Goal: Information Seeking & Learning: Learn about a topic

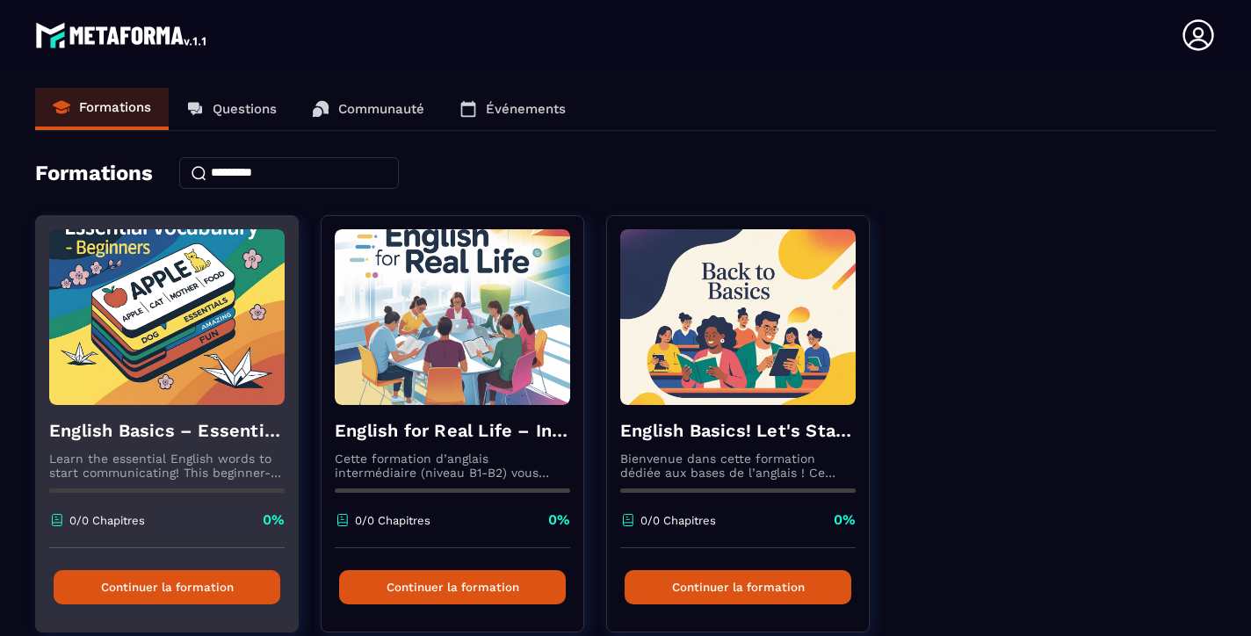
click at [184, 283] on img at bounding box center [166, 317] width 235 height 176
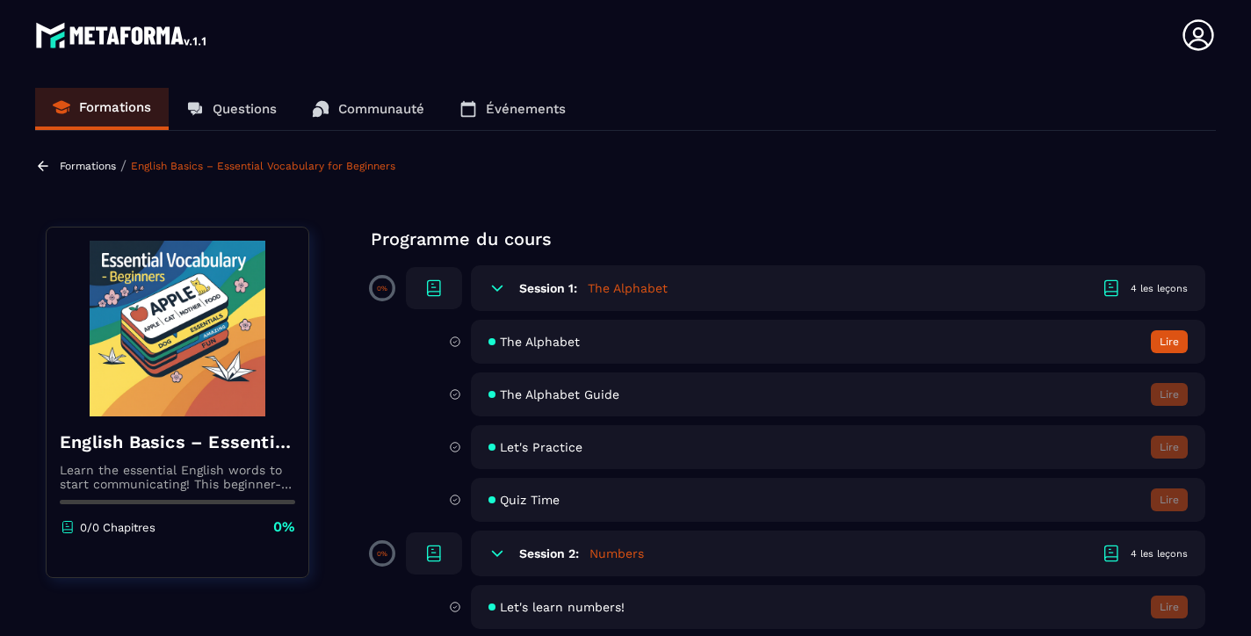
click at [534, 342] on span "The Alphabet" at bounding box center [540, 342] width 80 height 14
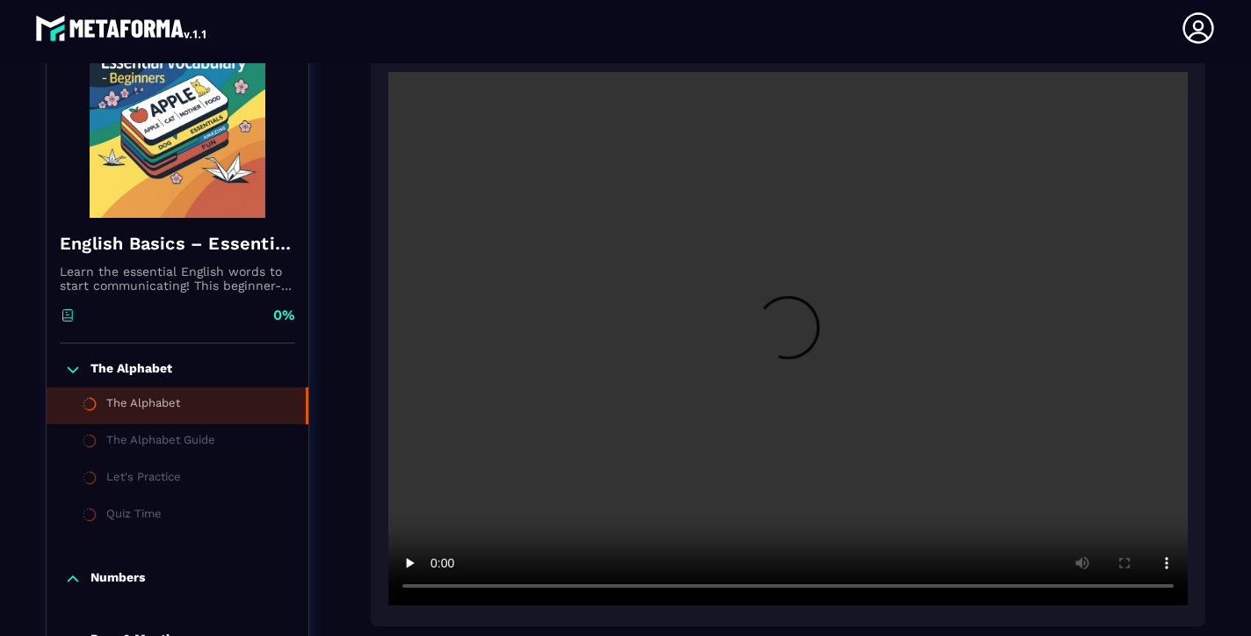
scroll to position [217, 0]
click at [787, 341] on video at bounding box center [787, 339] width 799 height 533
click at [440, 587] on video at bounding box center [787, 339] width 799 height 533
click at [436, 589] on video at bounding box center [787, 339] width 799 height 533
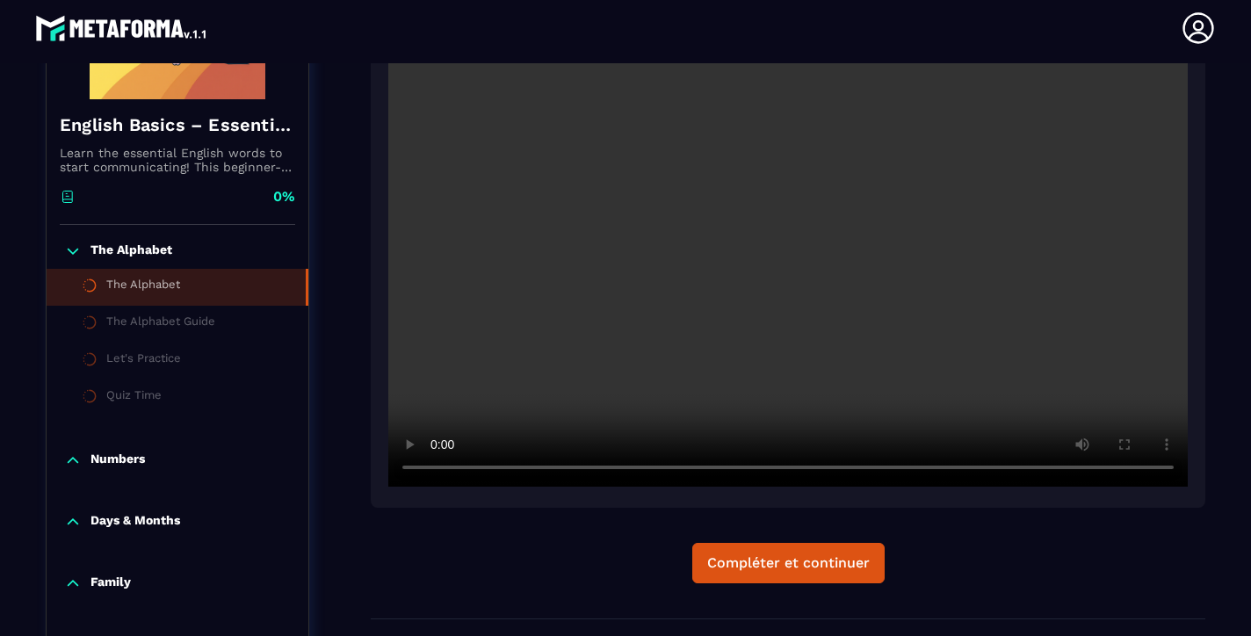
scroll to position [342, 0]
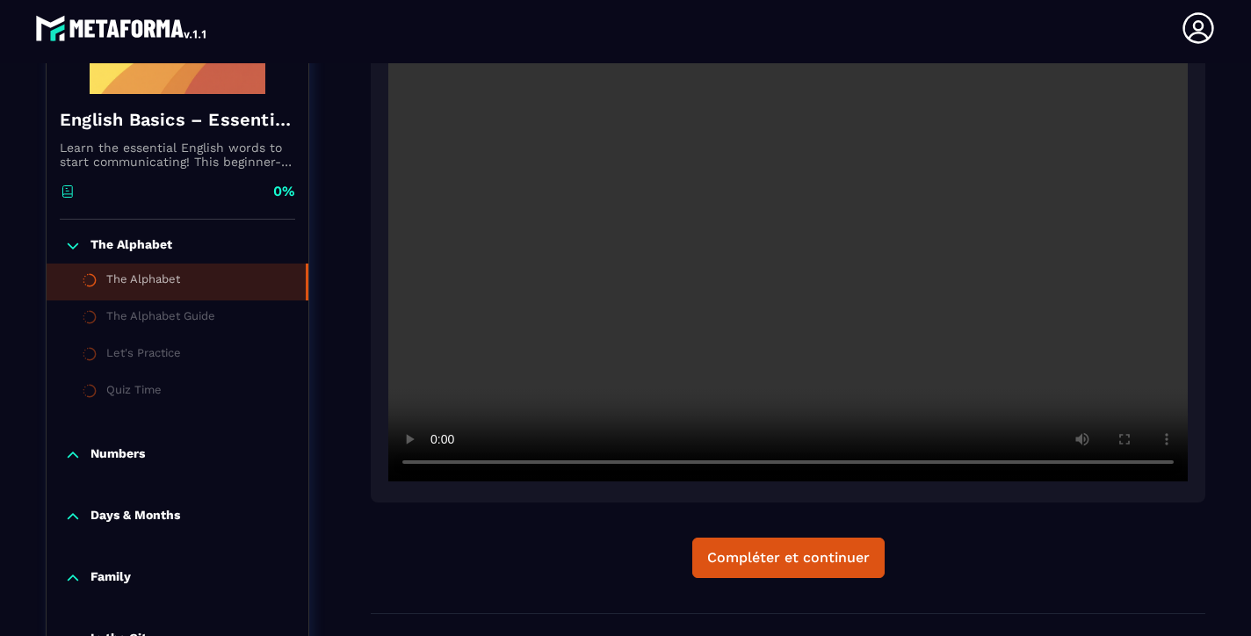
click at [689, 463] on video at bounding box center [787, 214] width 799 height 533
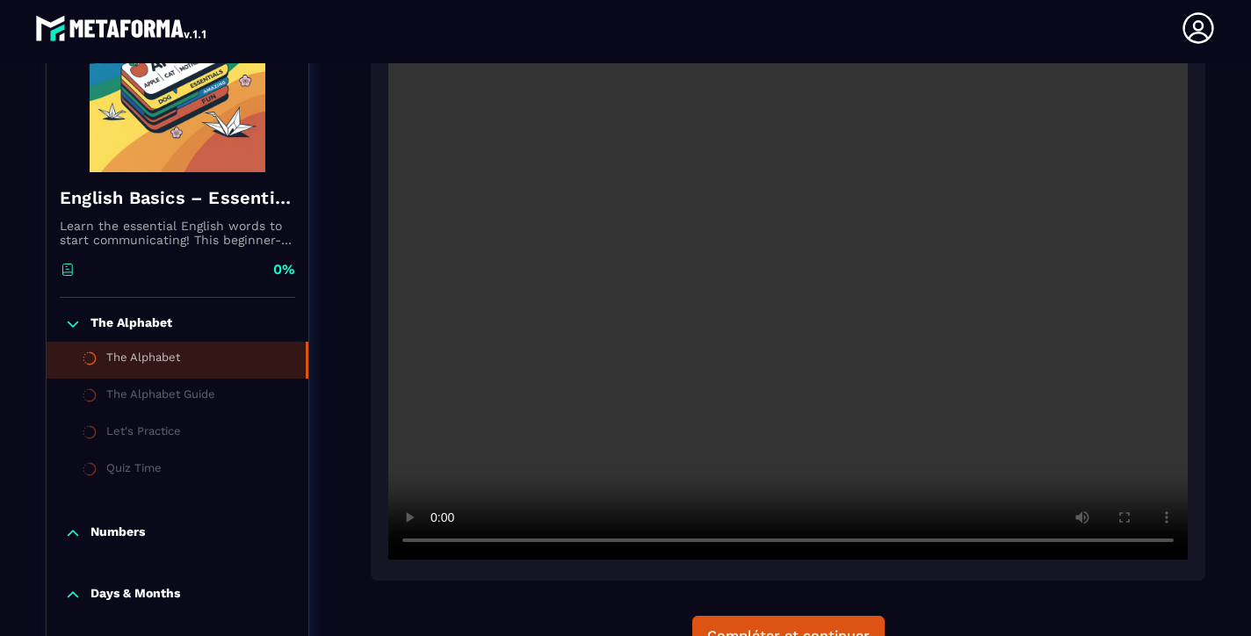
scroll to position [258, 0]
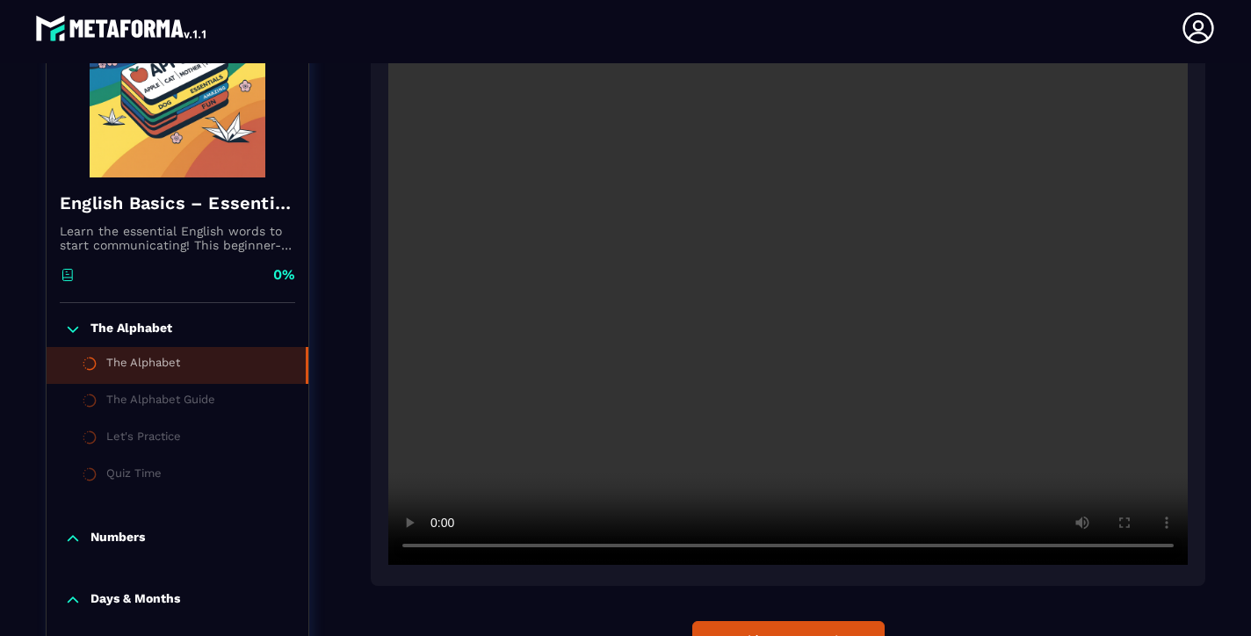
click at [848, 550] on video at bounding box center [787, 298] width 799 height 533
click at [768, 550] on video at bounding box center [787, 298] width 799 height 533
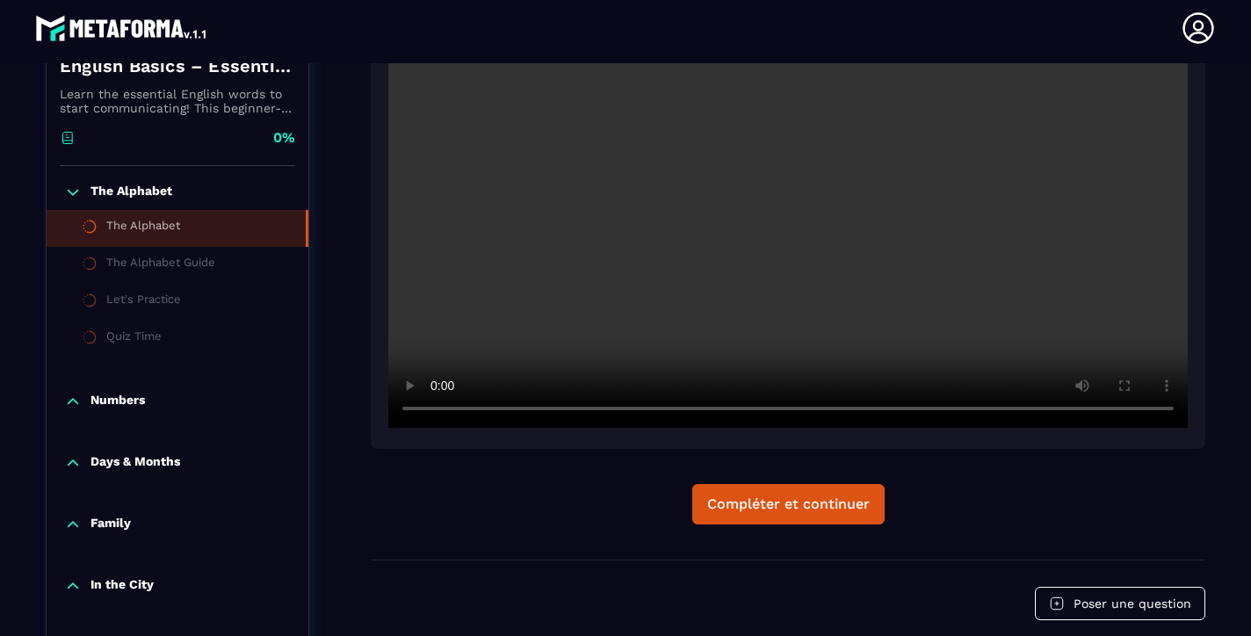
scroll to position [421, 0]
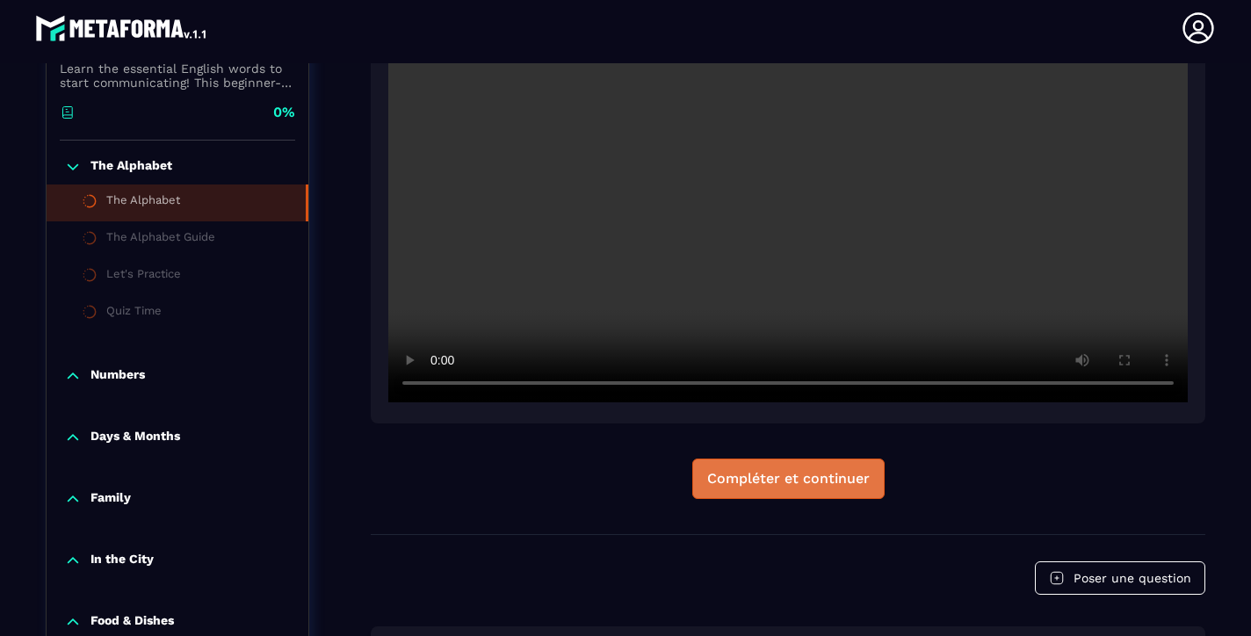
click at [838, 478] on div "Compléter et continuer" at bounding box center [788, 479] width 162 height 18
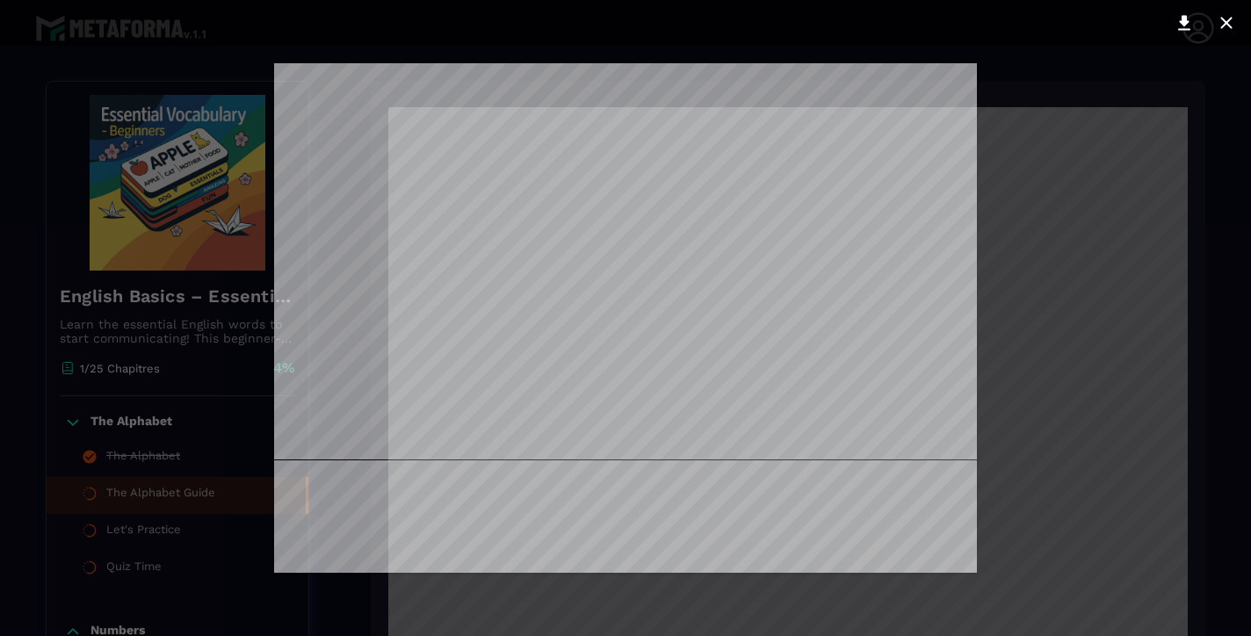
click at [1038, 144] on div at bounding box center [625, 318] width 1251 height 636
click at [1077, 140] on div at bounding box center [625, 318] width 1251 height 636
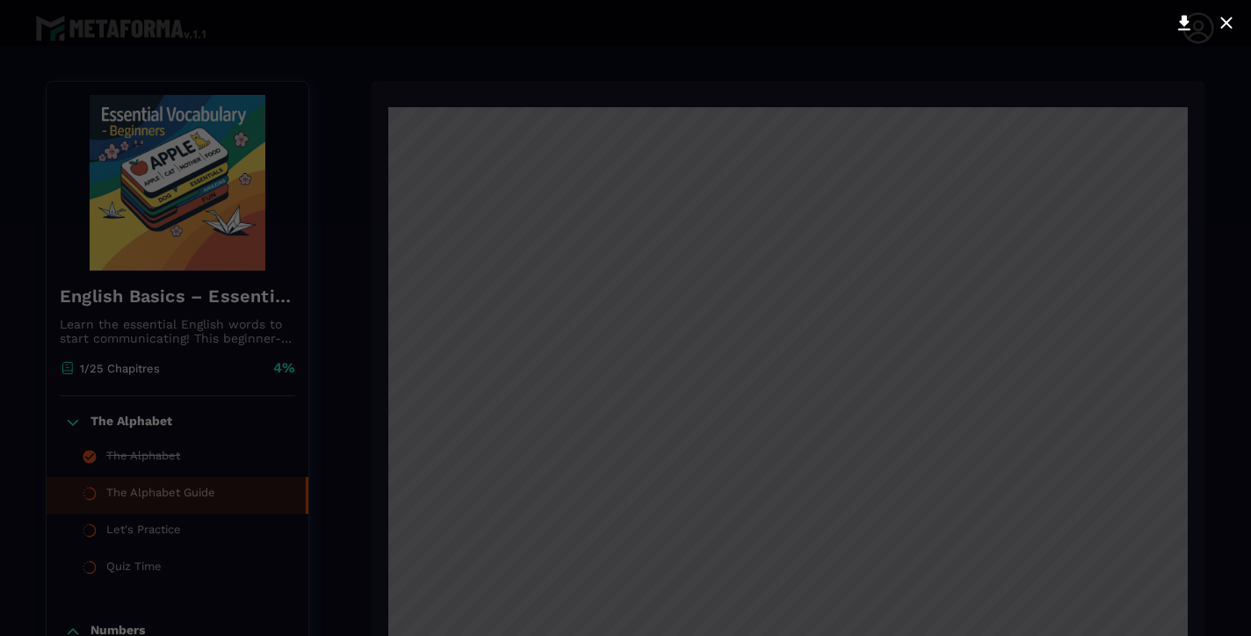
click at [1077, 140] on div at bounding box center [625, 318] width 1251 height 636
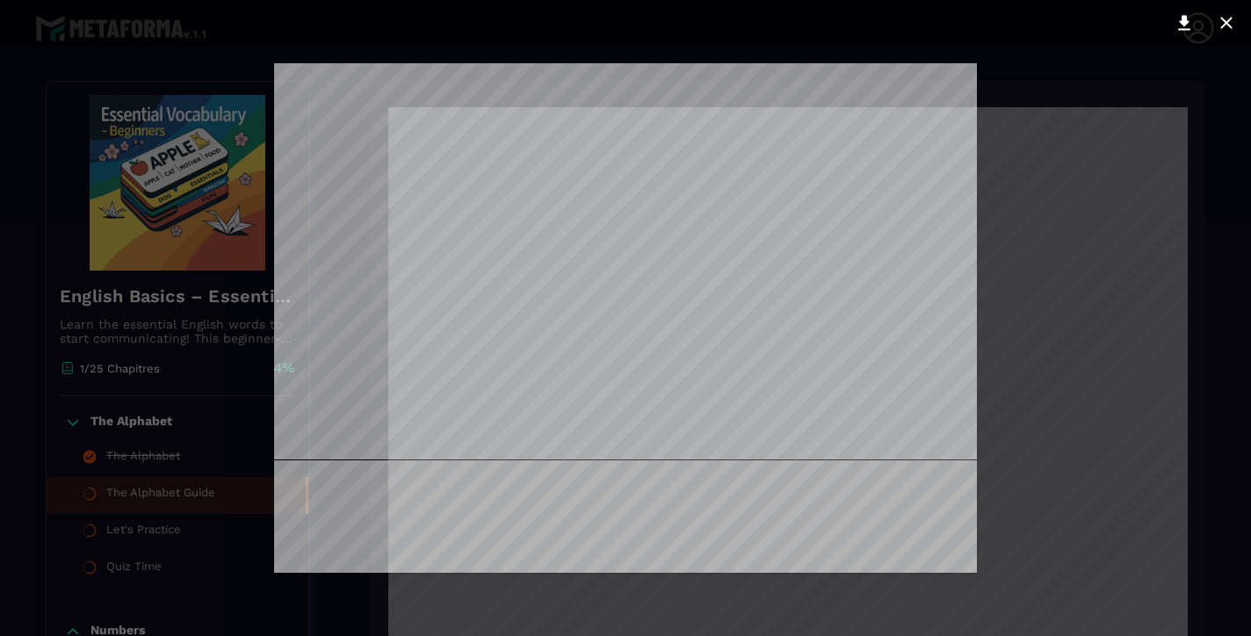
click at [1078, 202] on div at bounding box center [625, 318] width 1251 height 636
click at [927, 54] on div at bounding box center [625, 318] width 1251 height 636
click at [1223, 22] on icon at bounding box center [1226, 22] width 21 height 21
click at [1223, 24] on icon at bounding box center [1226, 22] width 21 height 21
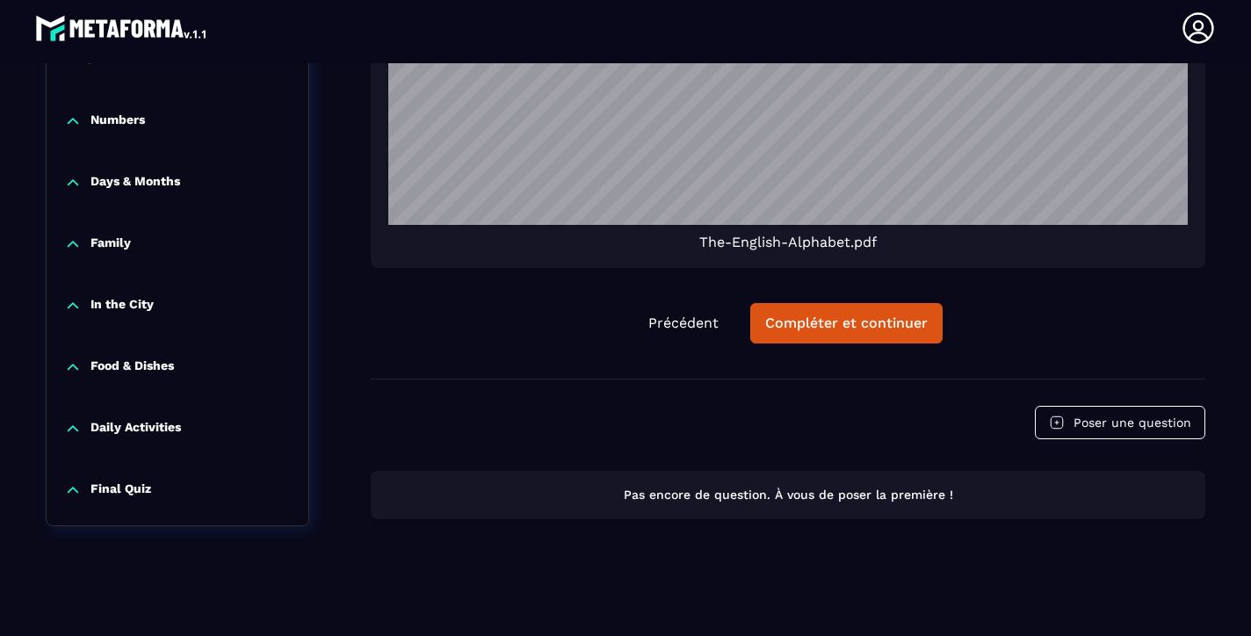
scroll to position [768, 0]
click at [820, 322] on div "Compléter et continuer" at bounding box center [846, 323] width 162 height 18
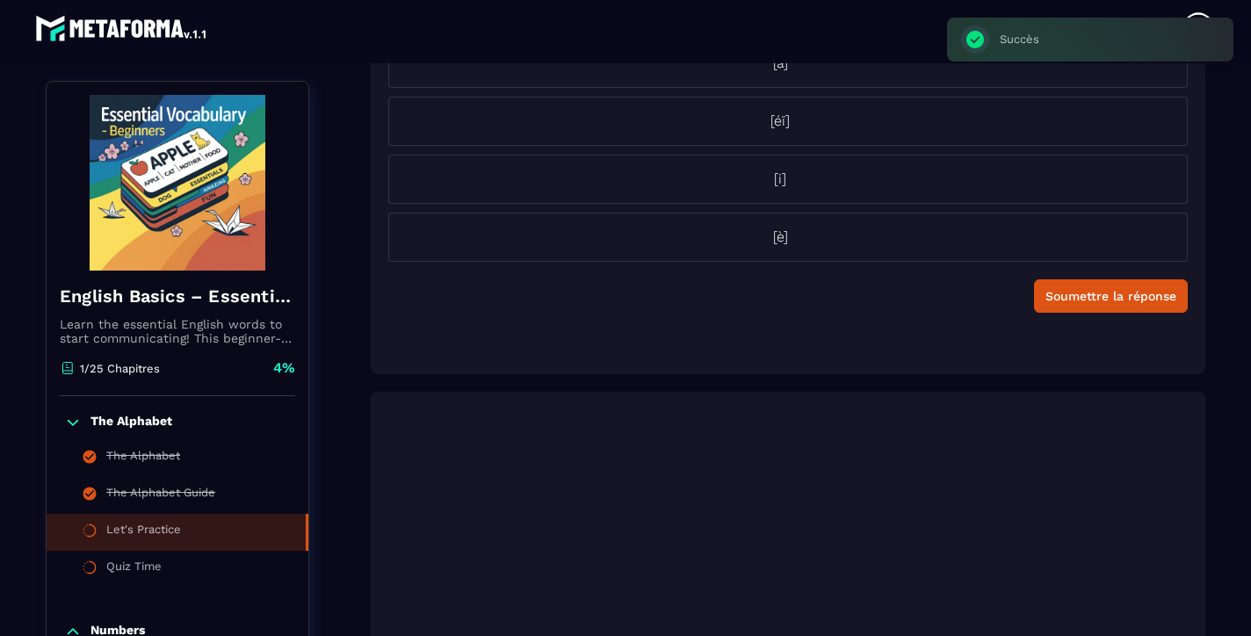
scroll to position [183, 0]
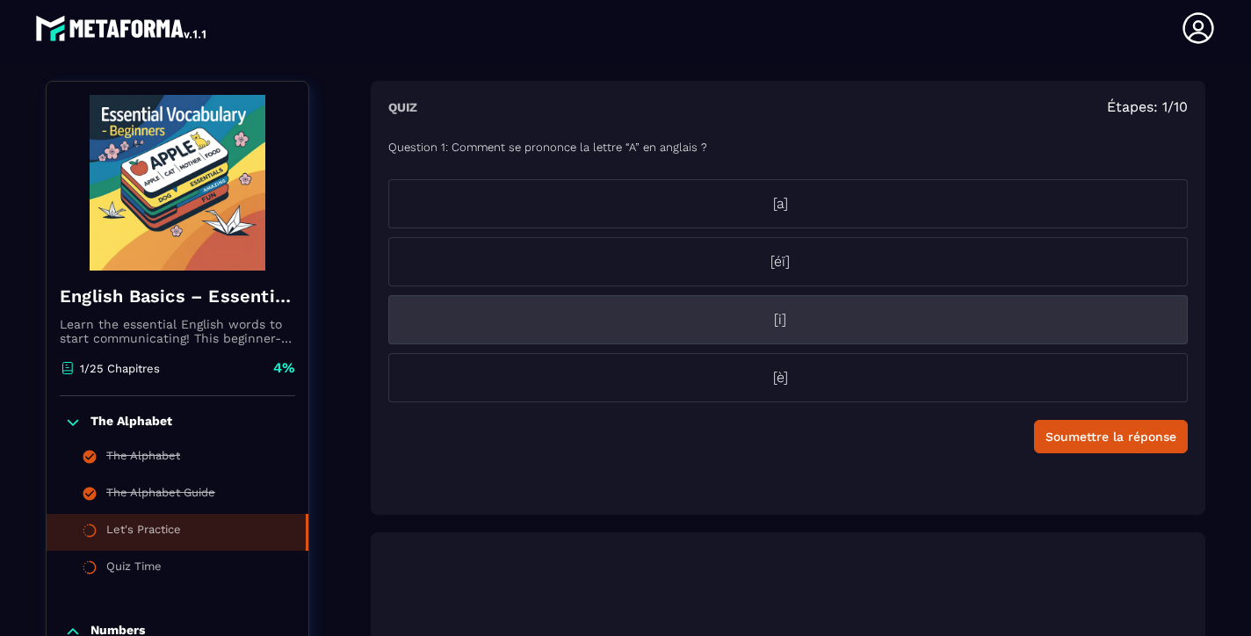
click at [820, 322] on p "[i]" at bounding box center [780, 319] width 782 height 21
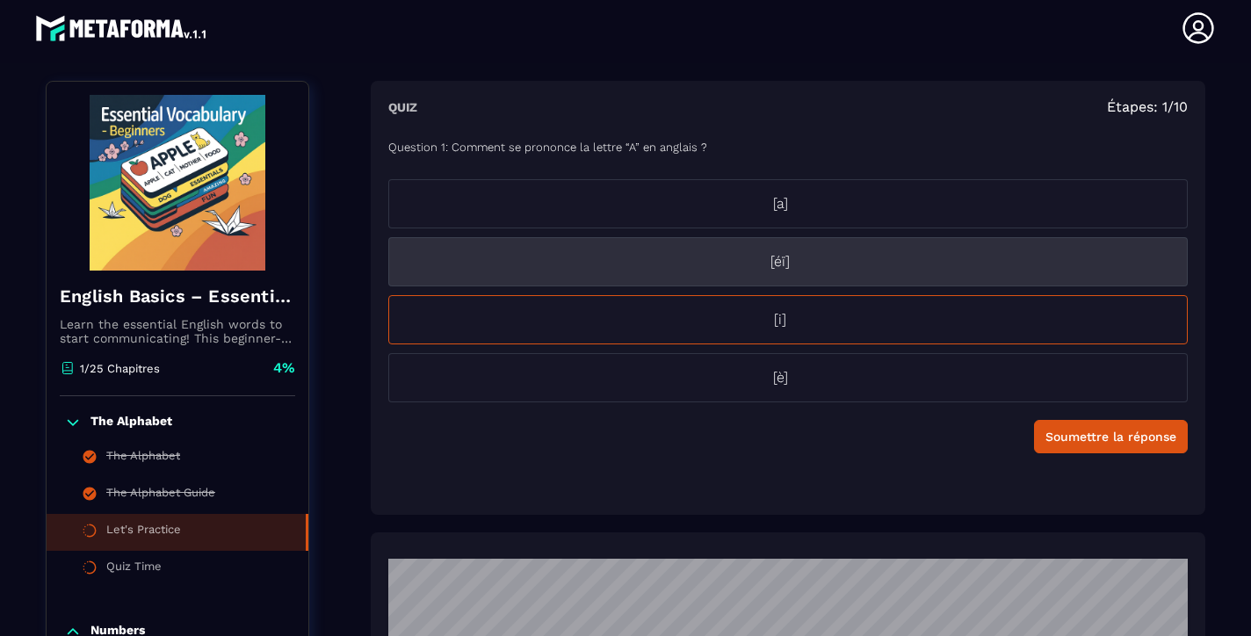
click at [787, 263] on p "[éï]" at bounding box center [780, 261] width 782 height 21
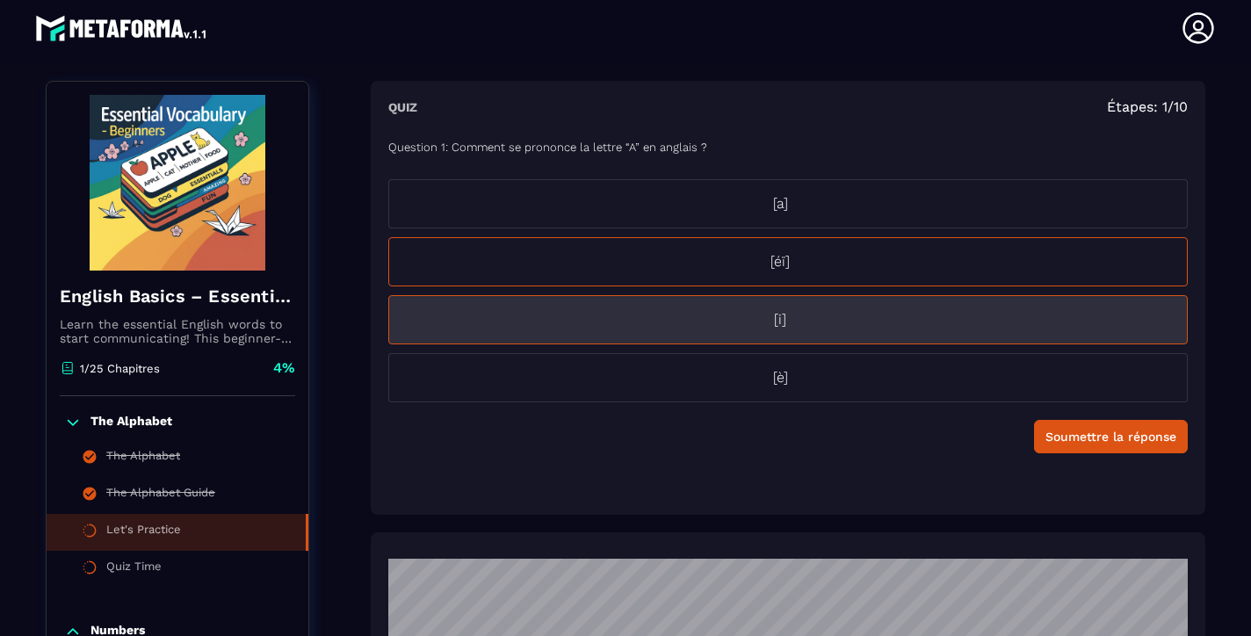
click at [705, 315] on p "[i]" at bounding box center [780, 319] width 782 height 21
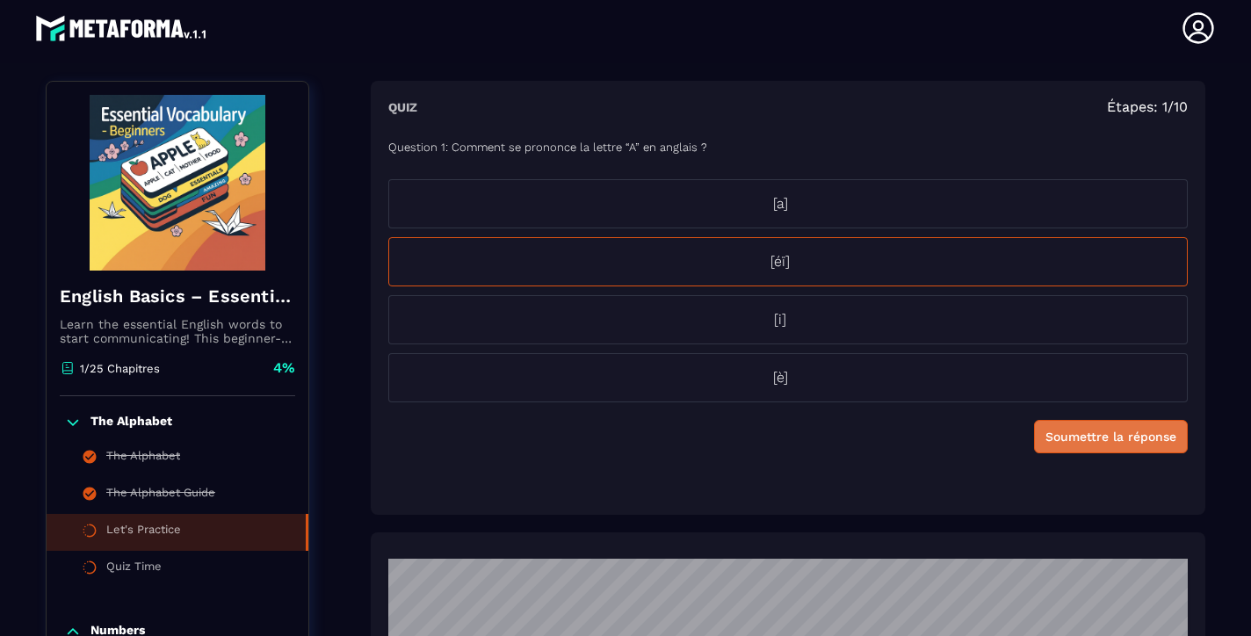
click at [1079, 442] on div "Soumettre la réponse" at bounding box center [1110, 437] width 131 height 18
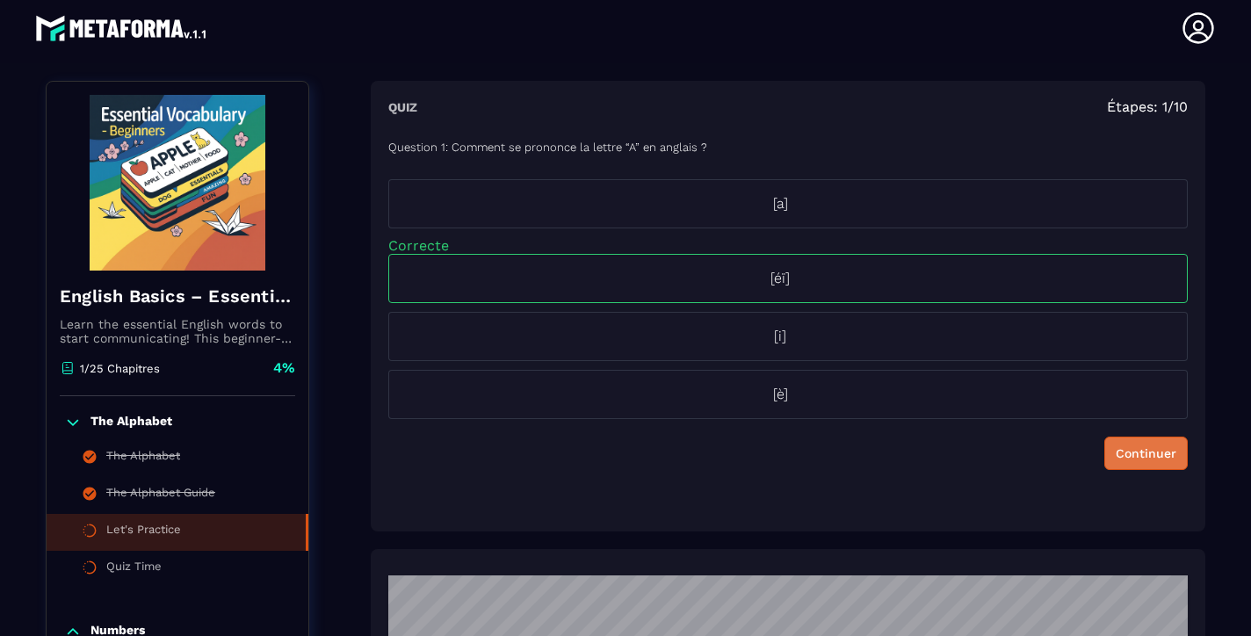
click at [1136, 446] on div "Continuer" at bounding box center [1145, 453] width 61 height 18
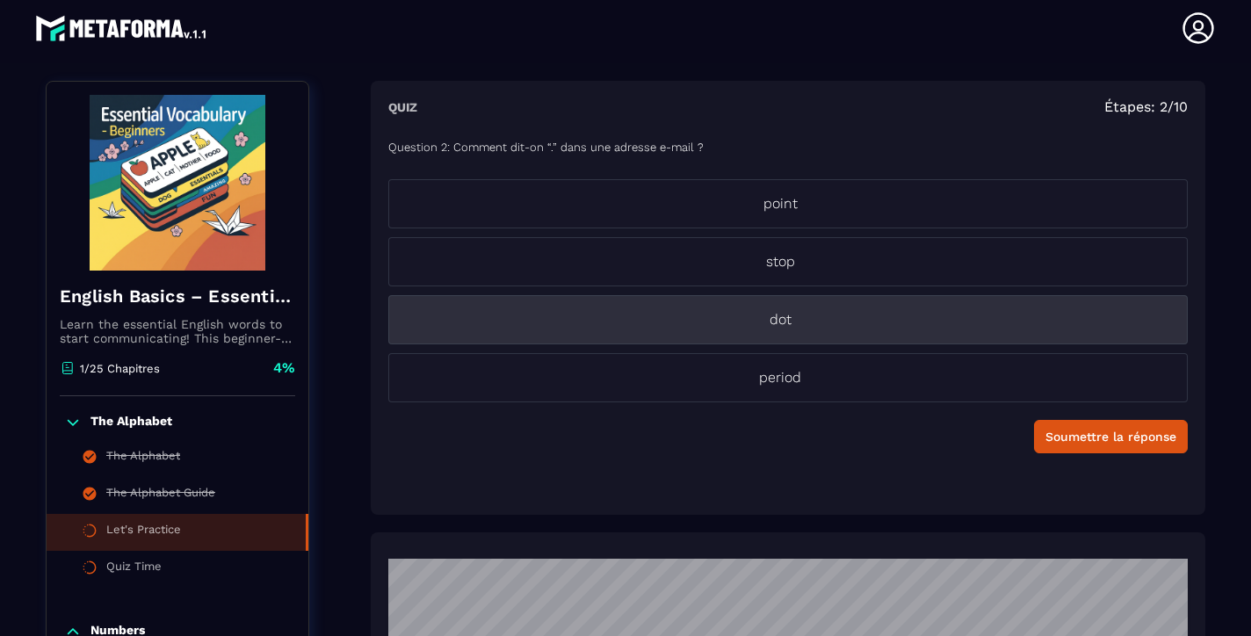
click at [784, 310] on p "dot" at bounding box center [780, 319] width 782 height 21
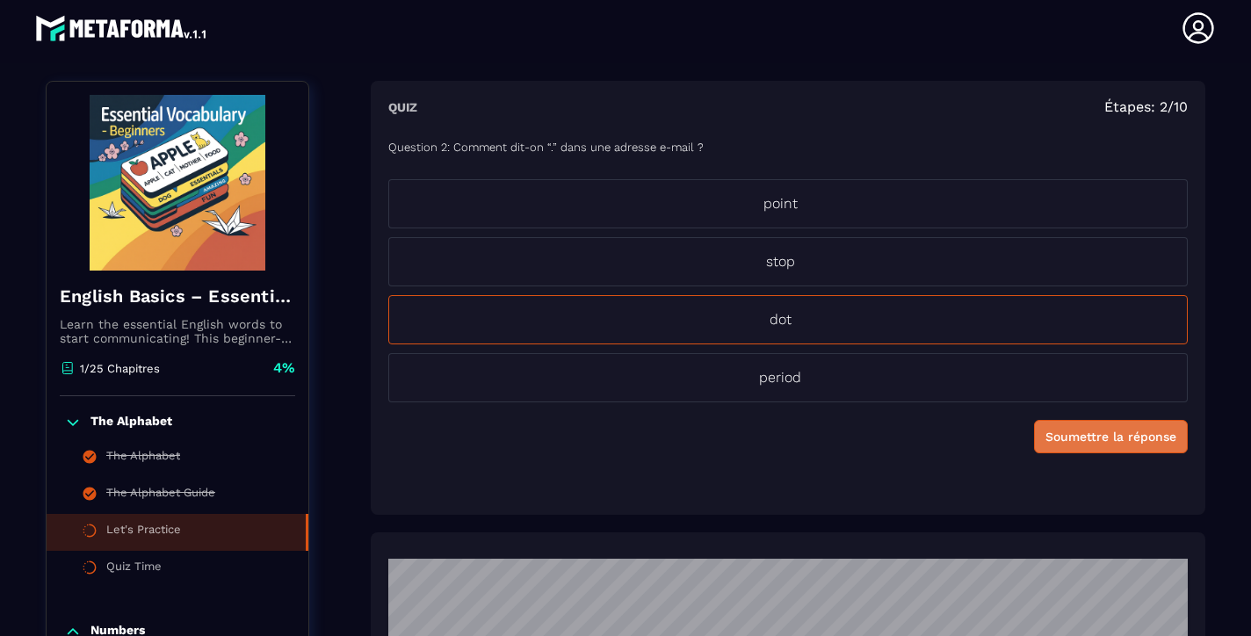
click at [1096, 433] on div "Soumettre la réponse" at bounding box center [1110, 437] width 131 height 18
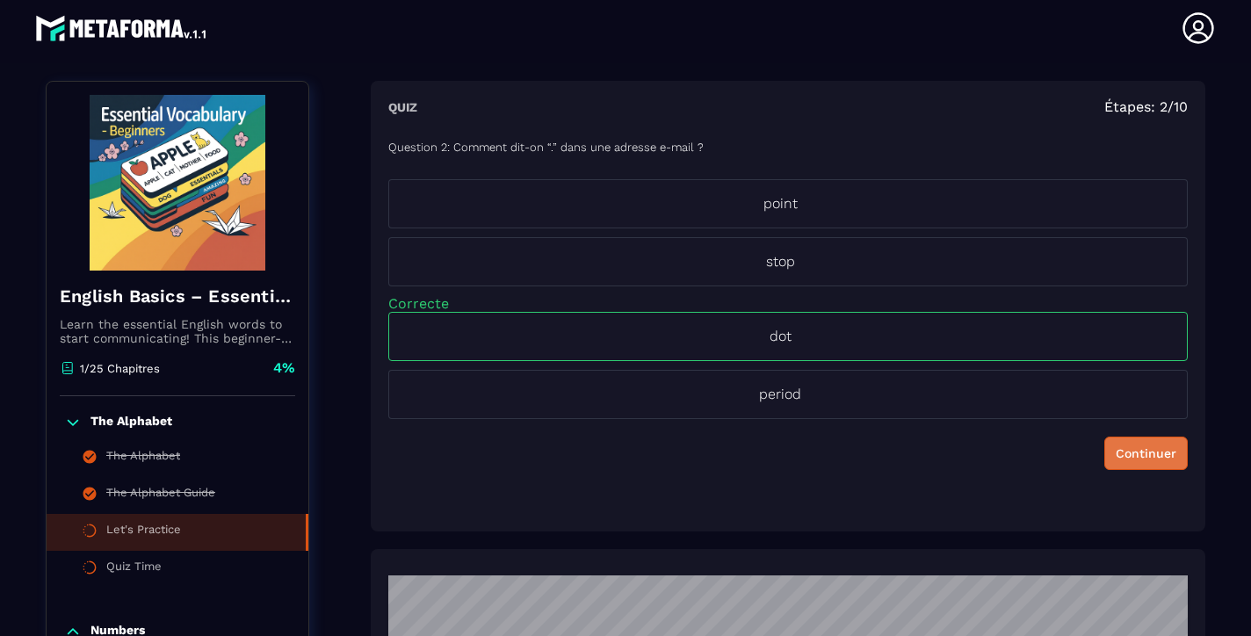
click at [1128, 458] on div "Continuer" at bounding box center [1145, 453] width 61 height 18
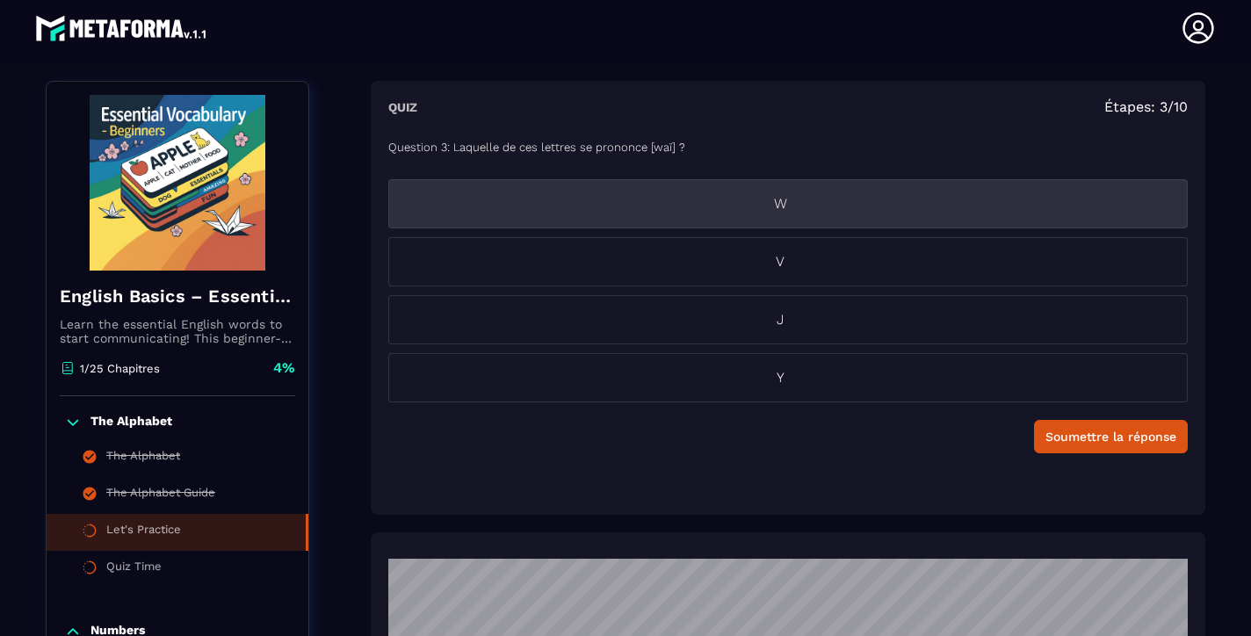
click at [787, 202] on p "W" at bounding box center [780, 203] width 782 height 21
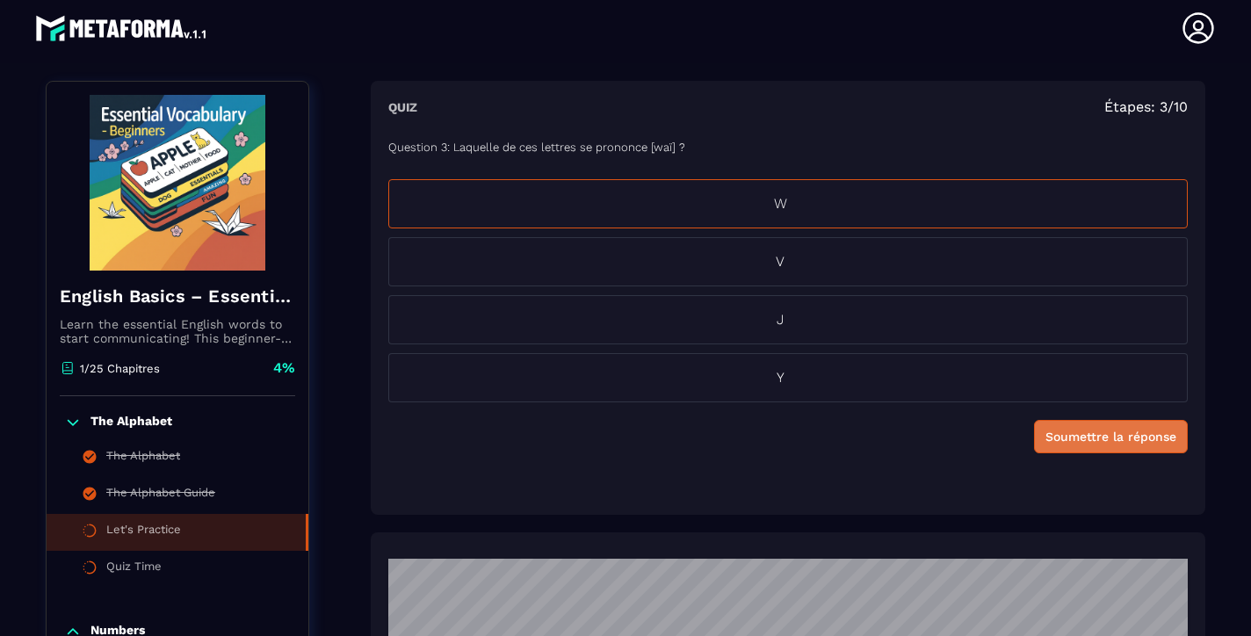
click at [1095, 438] on div "Soumettre la réponse" at bounding box center [1110, 437] width 131 height 18
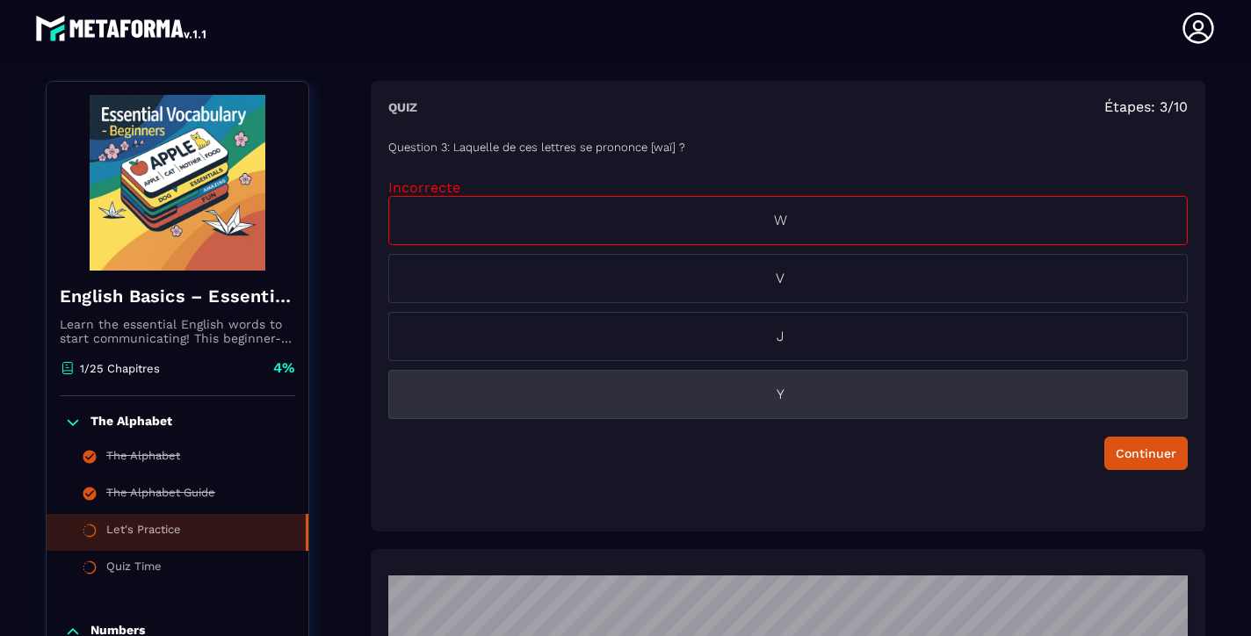
click at [783, 392] on p "Y" at bounding box center [780, 394] width 782 height 21
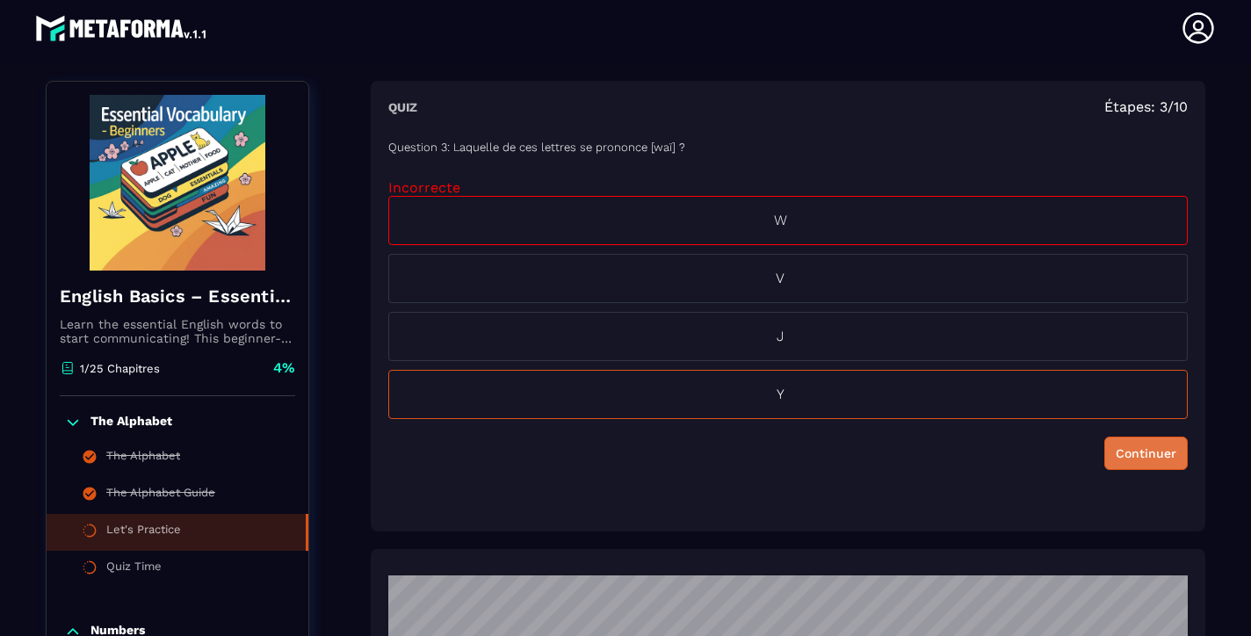
click at [1135, 456] on div "Continuer" at bounding box center [1145, 453] width 61 height 18
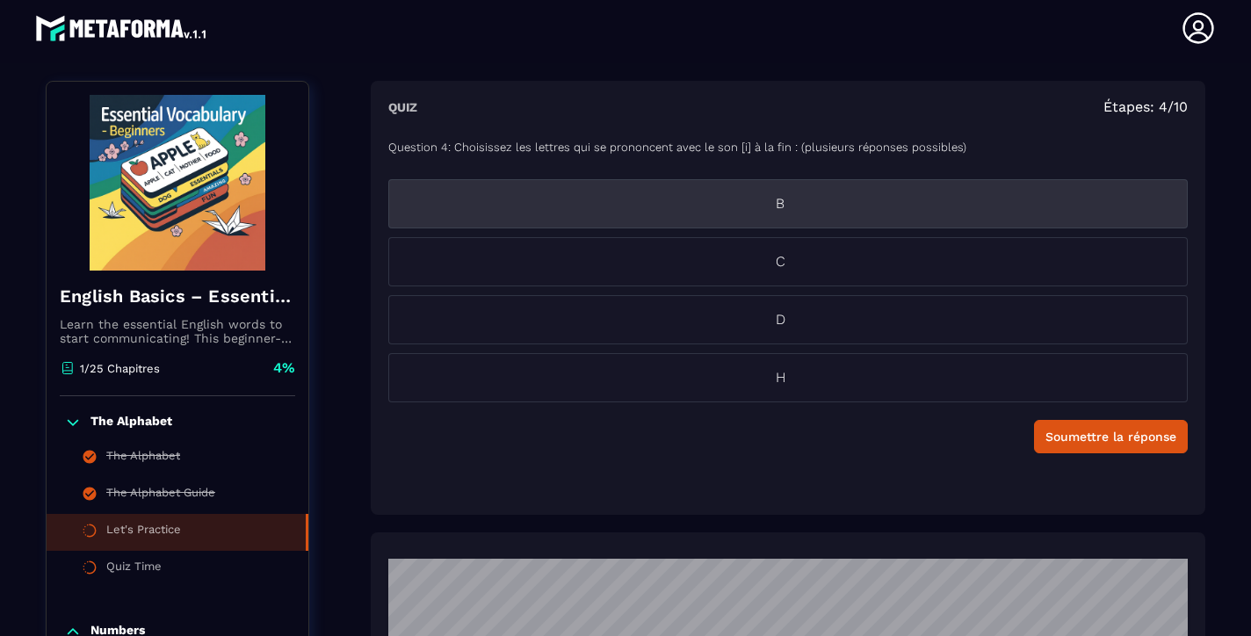
click at [784, 208] on p "B" at bounding box center [780, 203] width 782 height 21
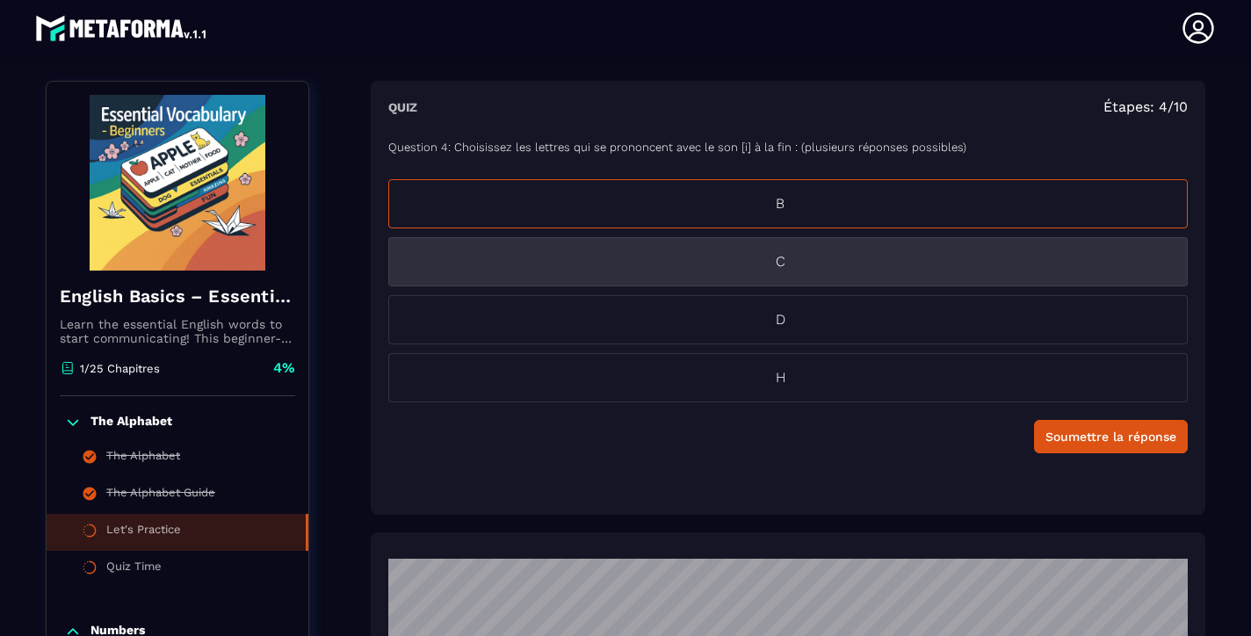
click at [787, 264] on p "C" at bounding box center [780, 261] width 782 height 21
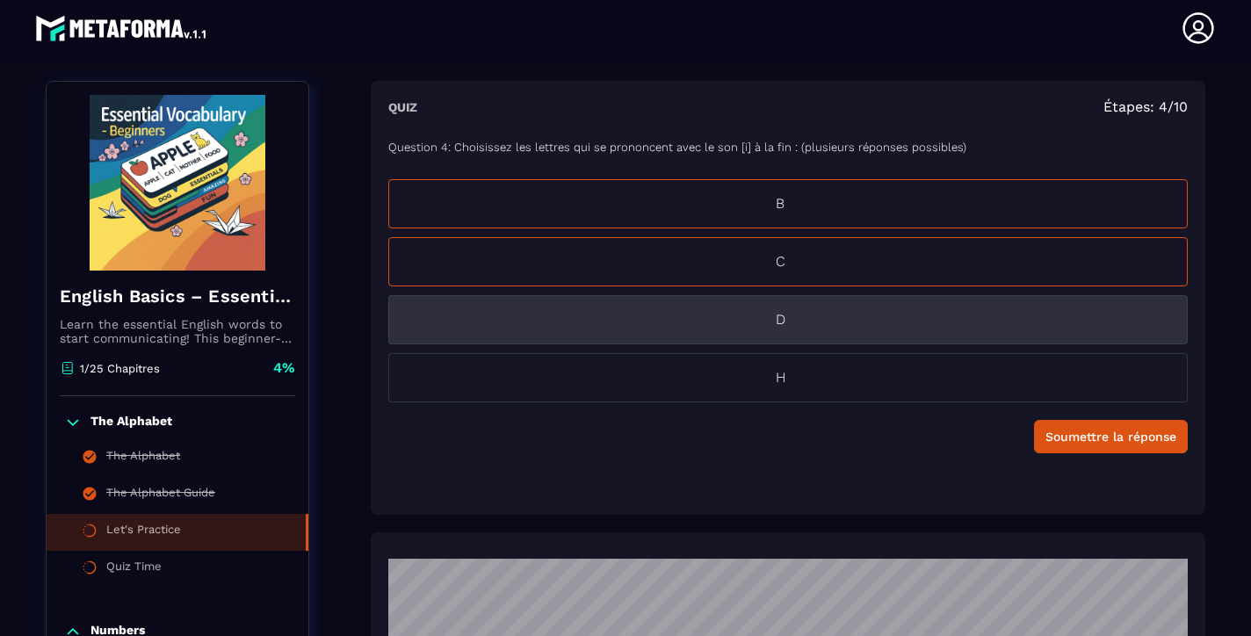
click at [786, 328] on p "D" at bounding box center [780, 319] width 782 height 21
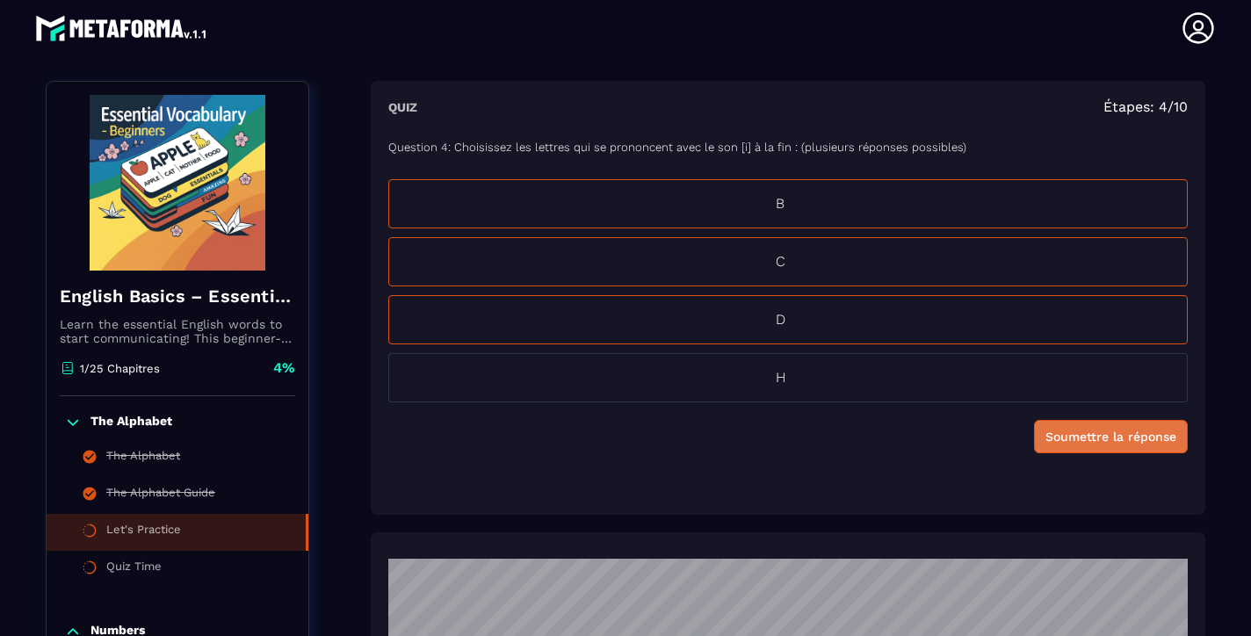
click at [1083, 439] on div "Soumettre la réponse" at bounding box center [1110, 437] width 131 height 18
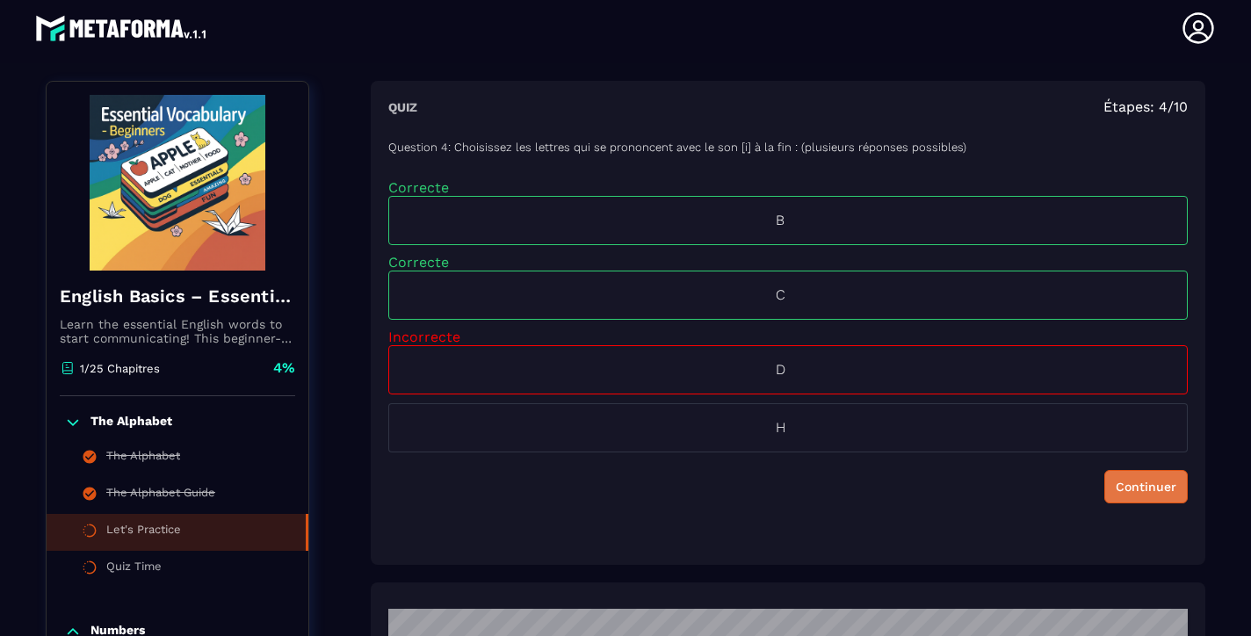
click at [1147, 497] on button "Continuer" at bounding box center [1145, 486] width 83 height 33
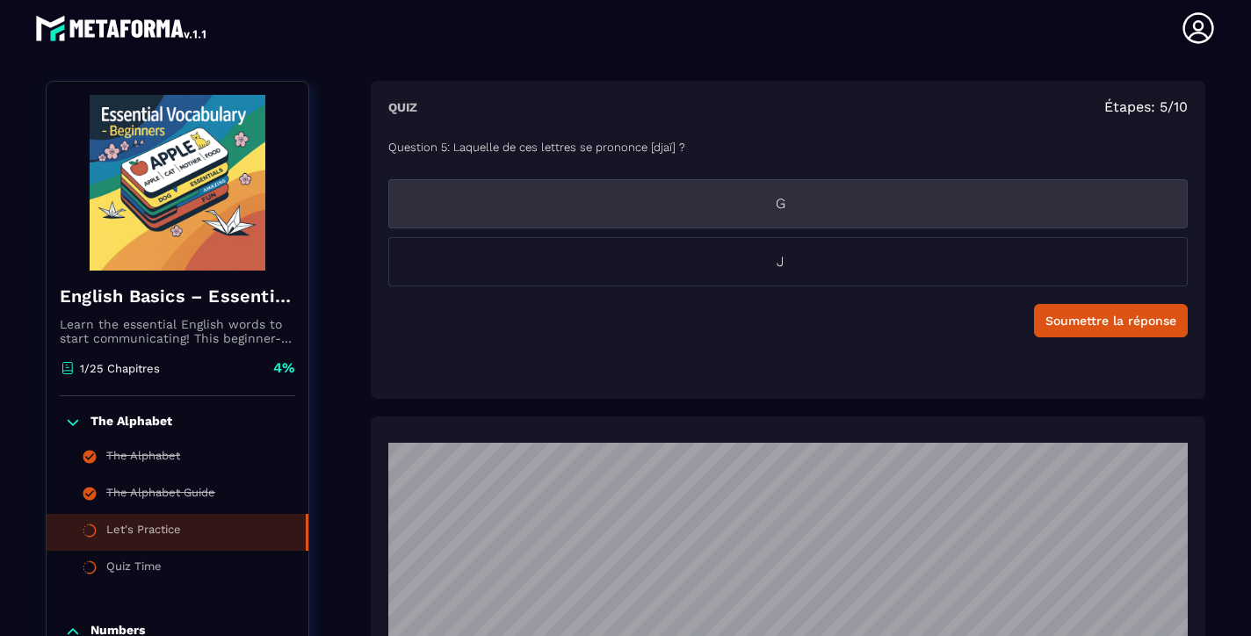
click at [783, 196] on p "G" at bounding box center [780, 203] width 782 height 21
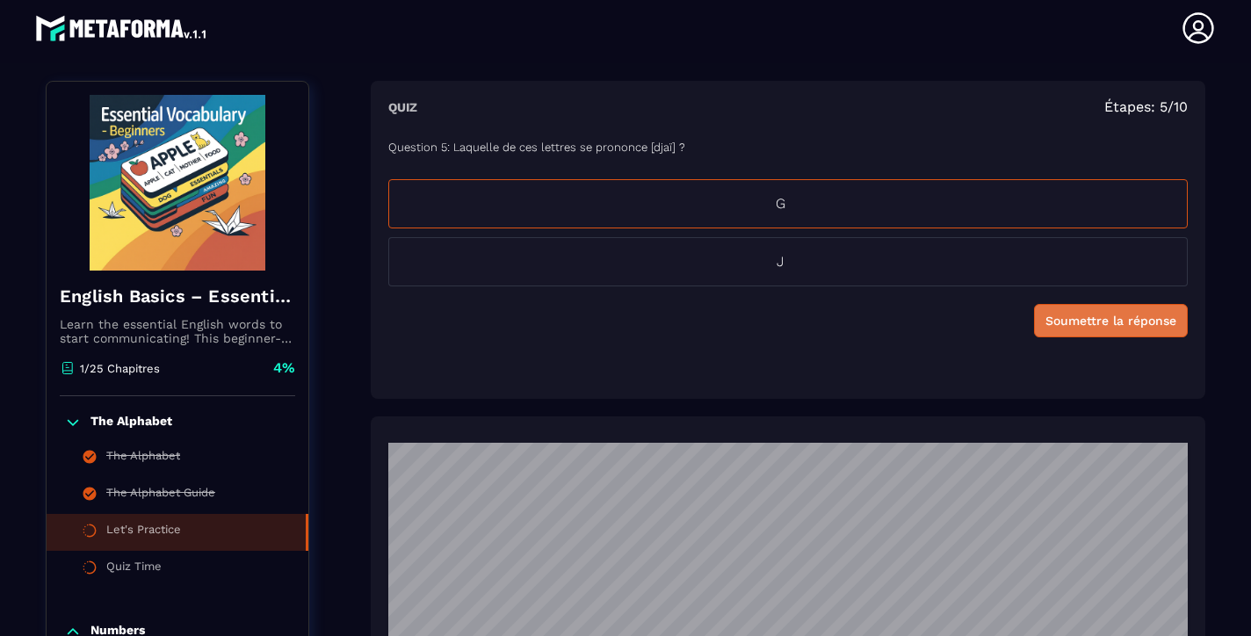
click at [1091, 330] on button "Soumettre la réponse" at bounding box center [1111, 320] width 154 height 33
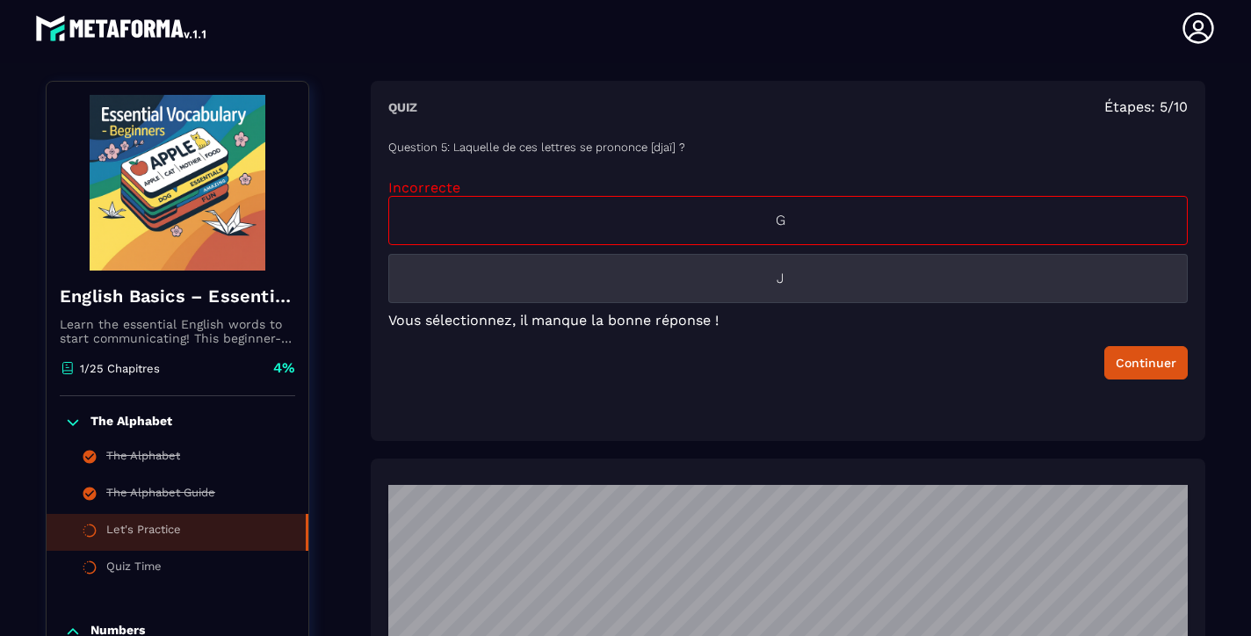
click at [771, 278] on p "J" at bounding box center [780, 278] width 782 height 21
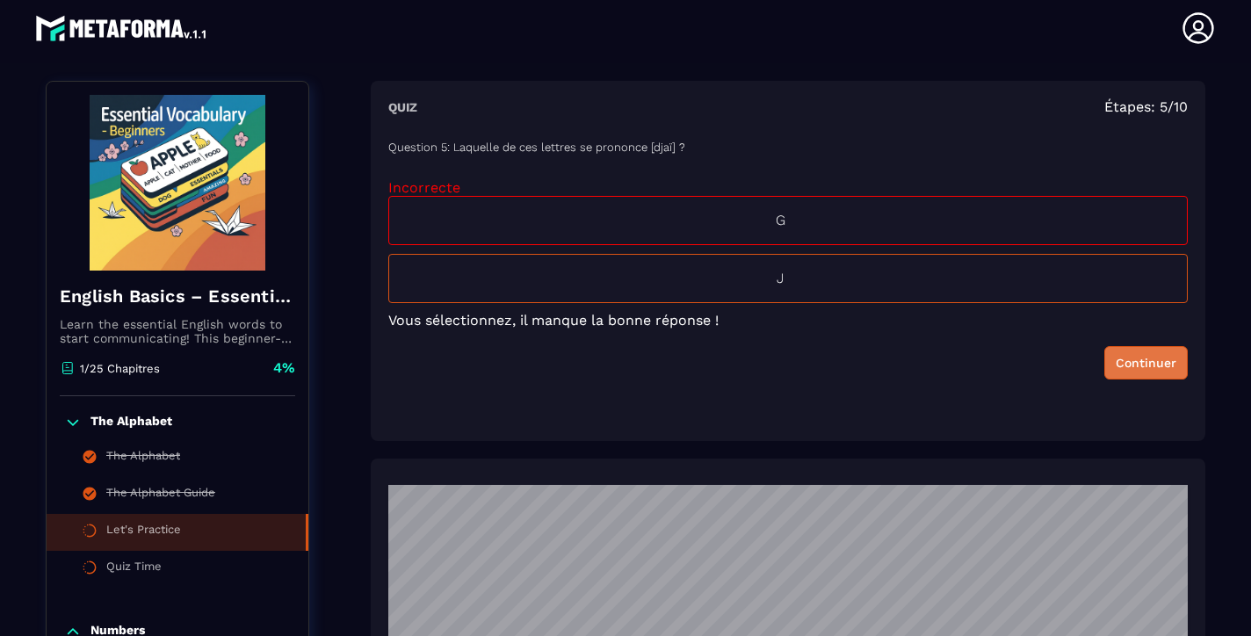
click at [1142, 371] on div "Continuer" at bounding box center [1145, 363] width 61 height 18
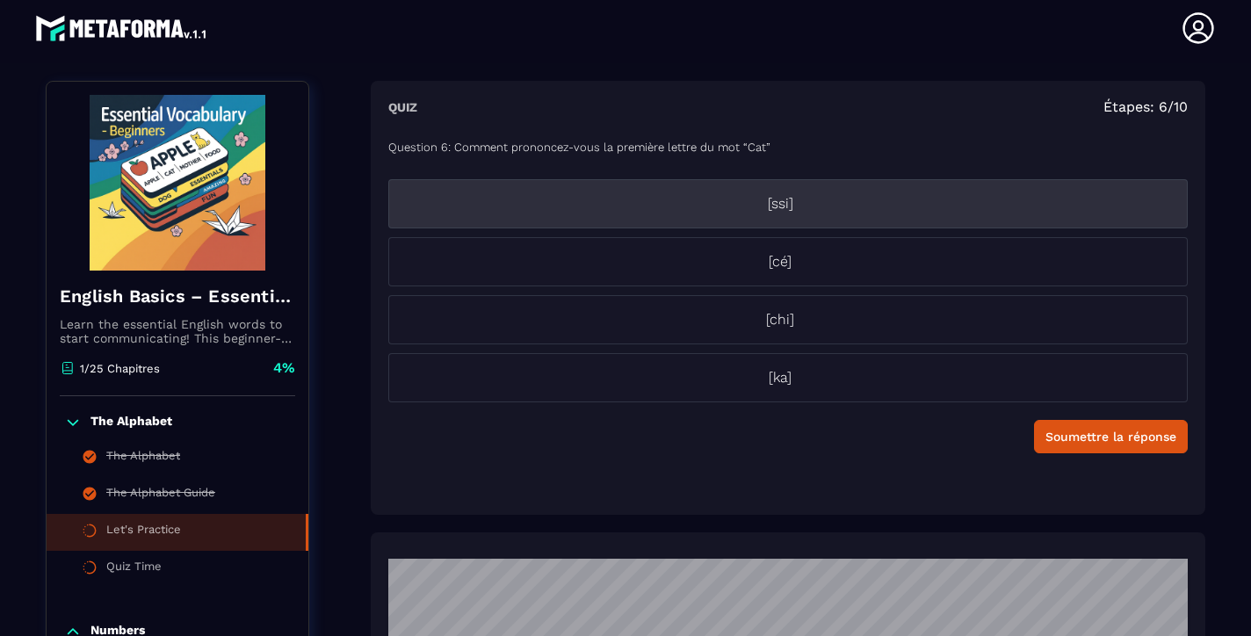
click at [794, 194] on p "[ssi]" at bounding box center [780, 203] width 782 height 21
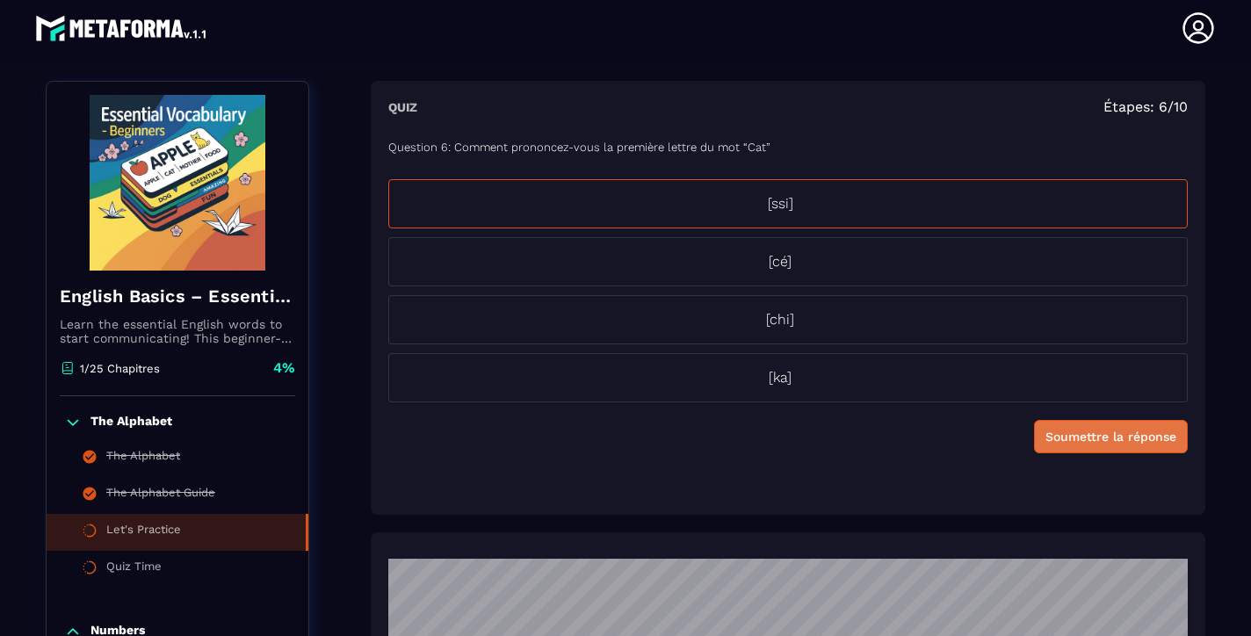
click at [1132, 444] on div "Soumettre la réponse" at bounding box center [1110, 437] width 131 height 18
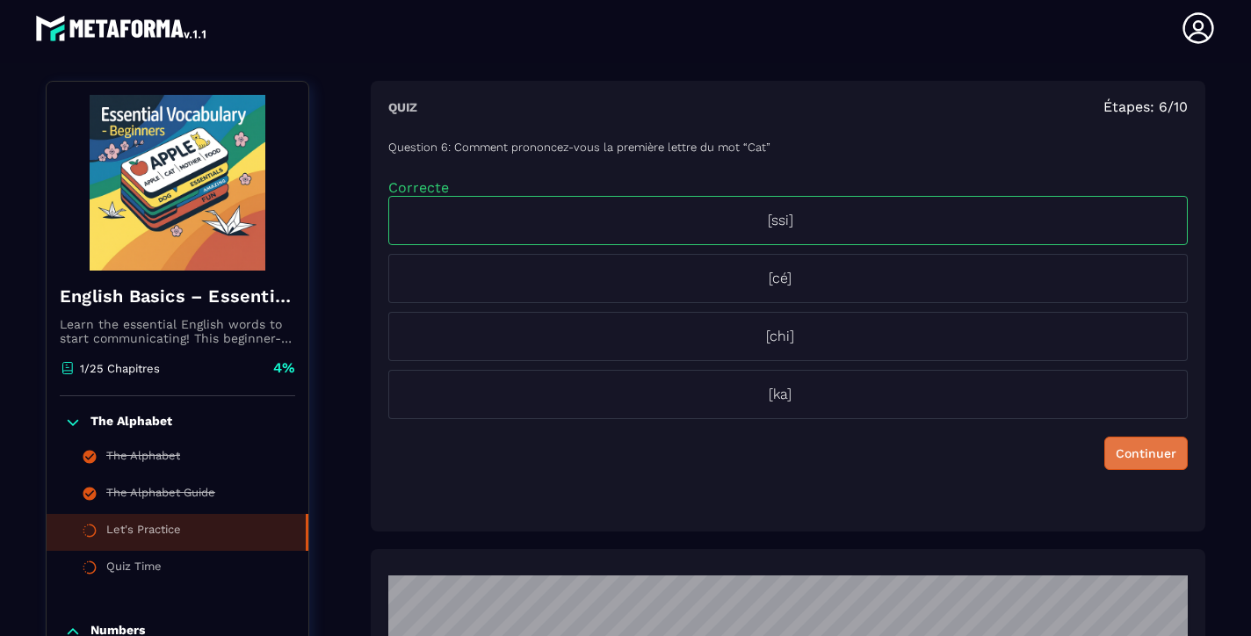
click at [1129, 465] on button "Continuer" at bounding box center [1145, 452] width 83 height 33
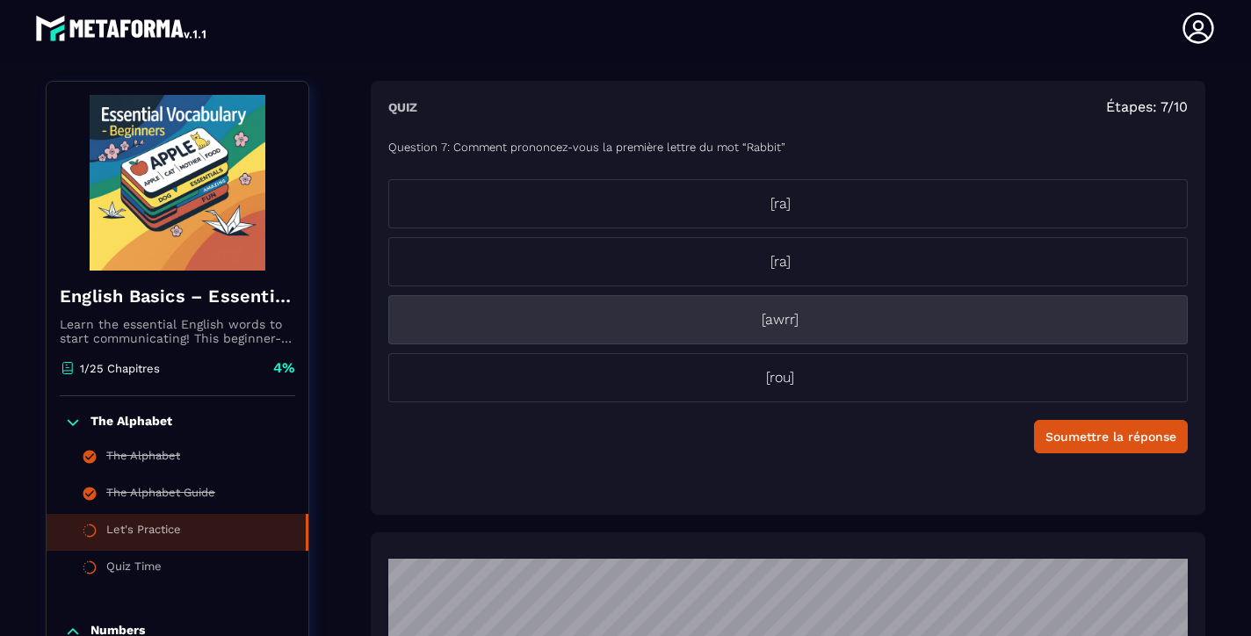
click at [775, 317] on p "[awrr]" at bounding box center [780, 319] width 782 height 21
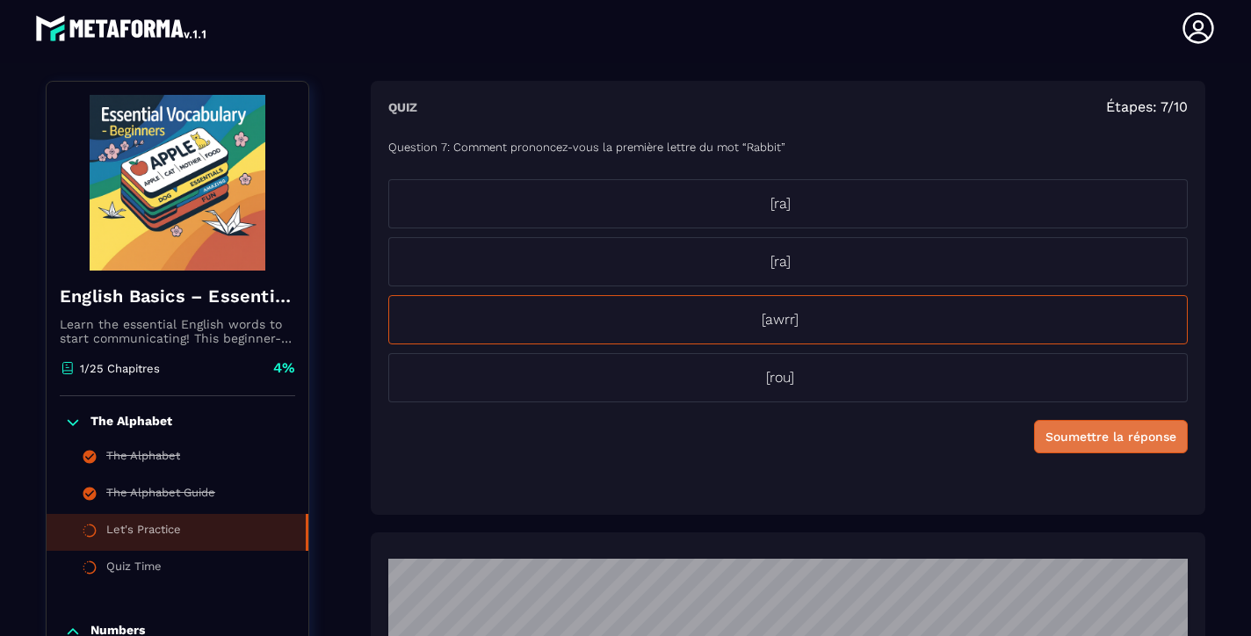
click at [1079, 449] on button "Soumettre la réponse" at bounding box center [1111, 436] width 154 height 33
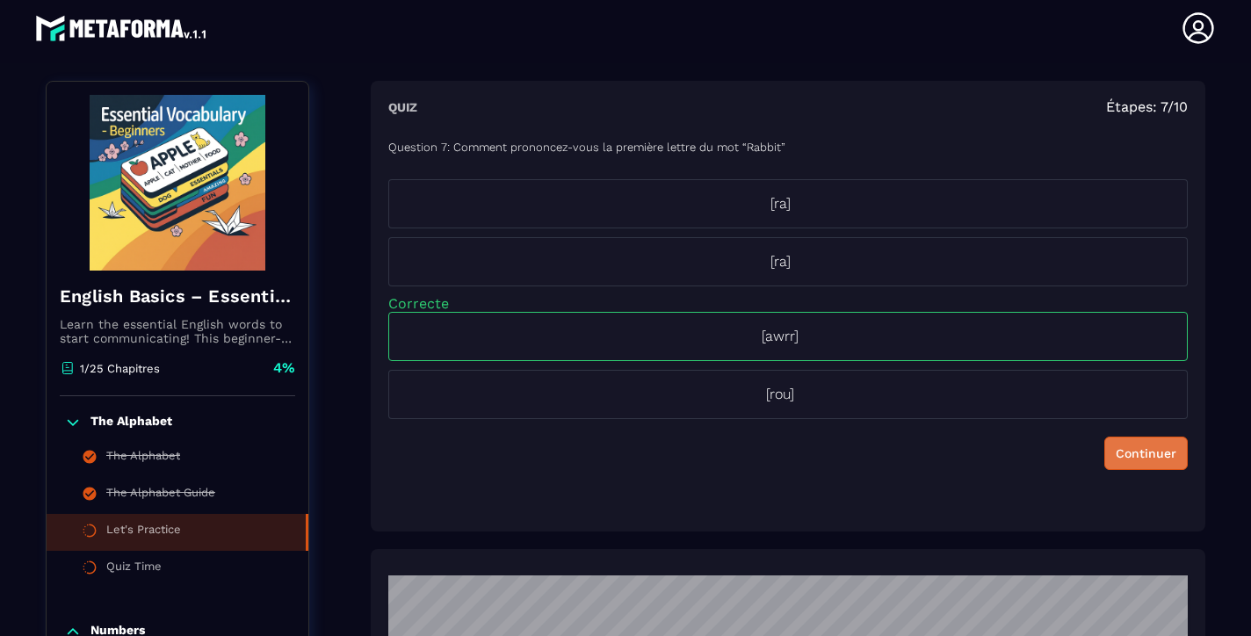
click at [1134, 461] on div "Continuer" at bounding box center [1145, 453] width 61 height 18
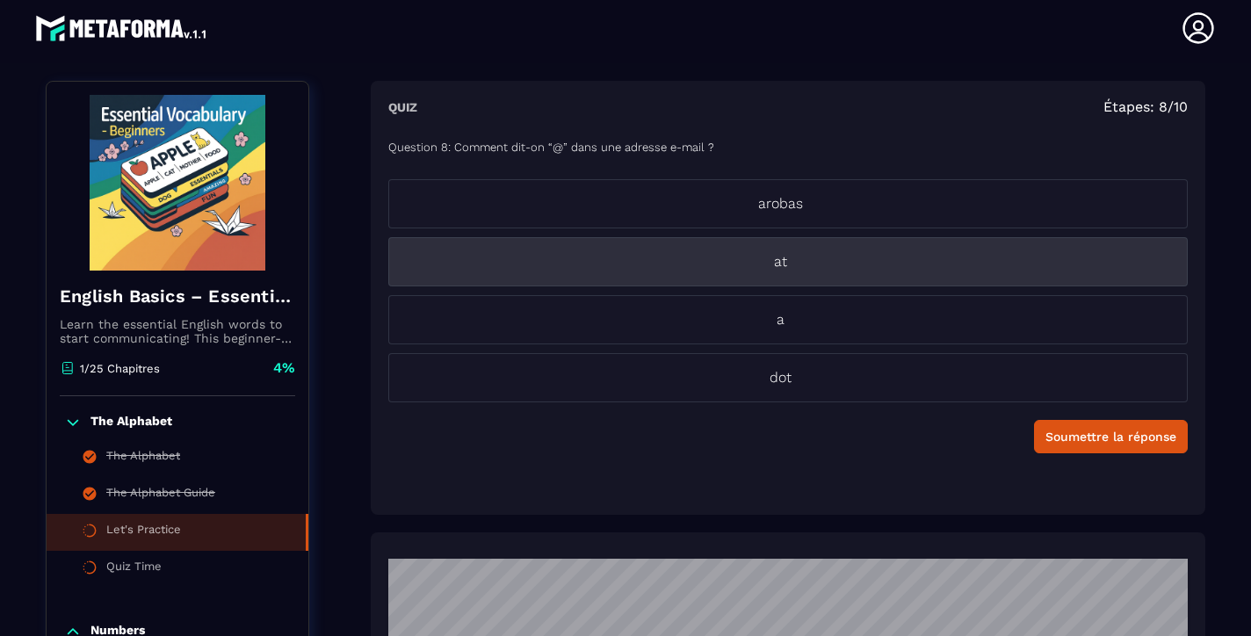
click at [786, 259] on p "at" at bounding box center [780, 261] width 782 height 21
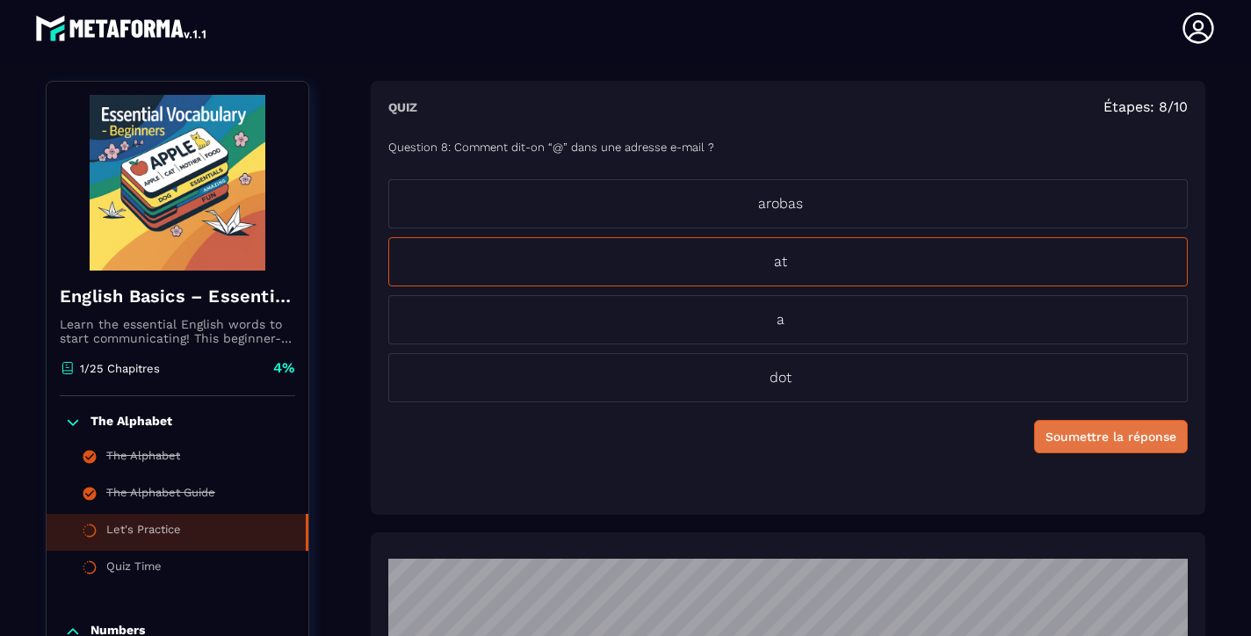
click at [1076, 437] on div "Soumettre la réponse" at bounding box center [1110, 437] width 131 height 18
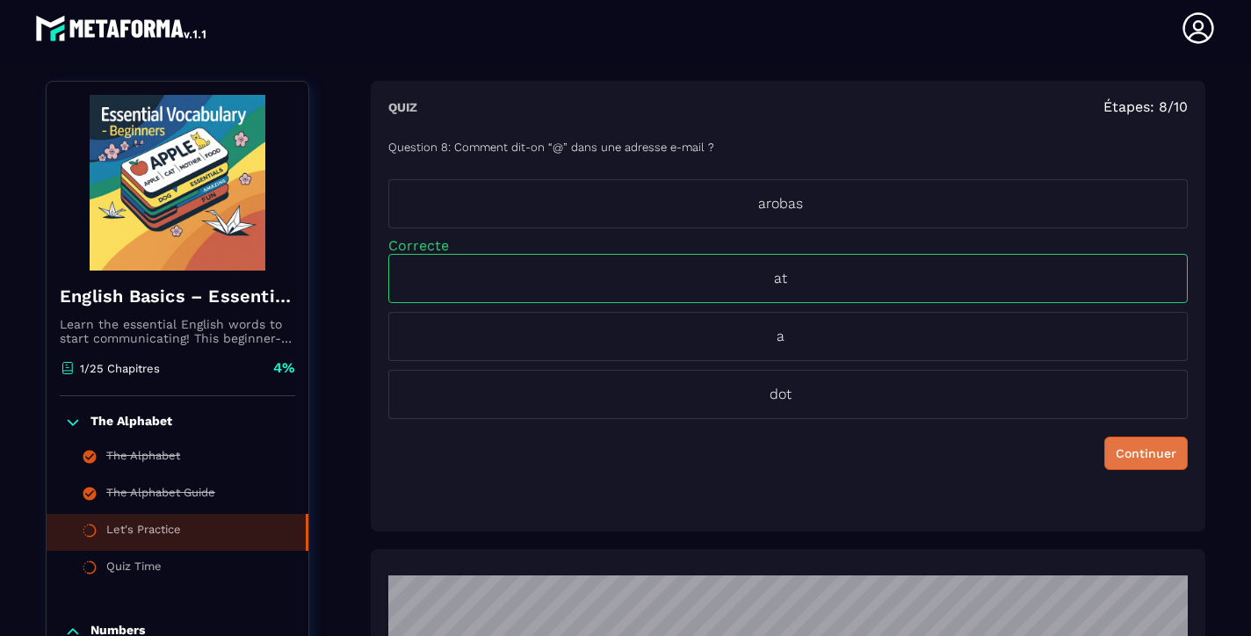
click at [1140, 454] on div "Continuer" at bounding box center [1145, 453] width 61 height 18
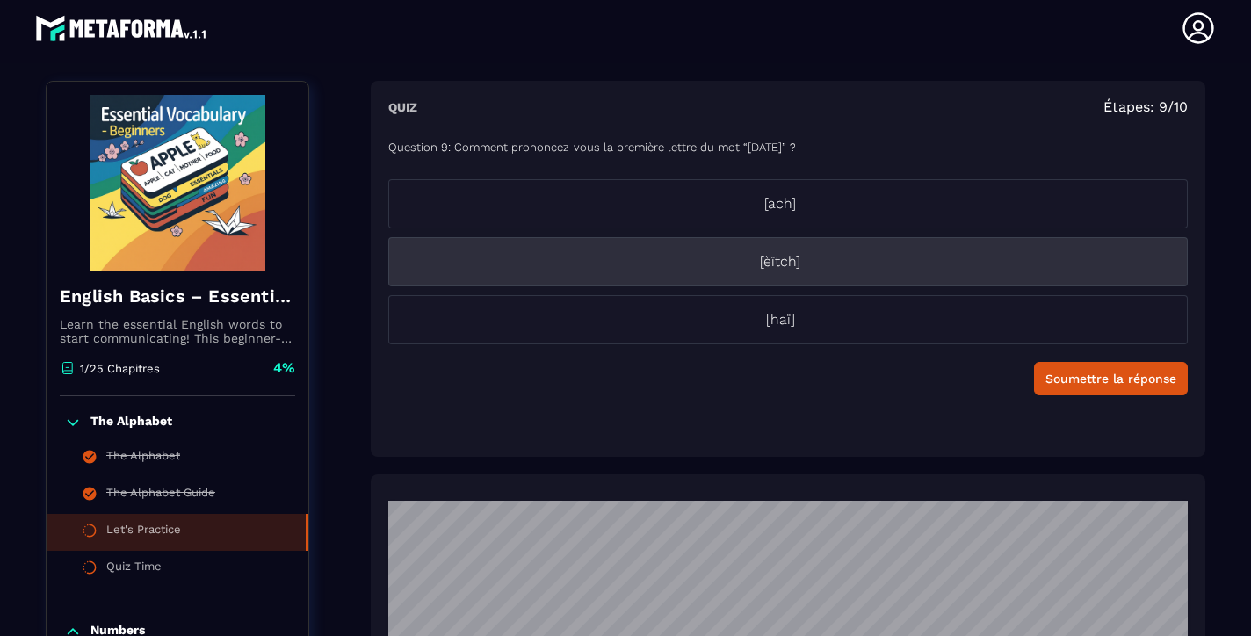
click at [786, 271] on p "[èïtch]" at bounding box center [780, 261] width 782 height 21
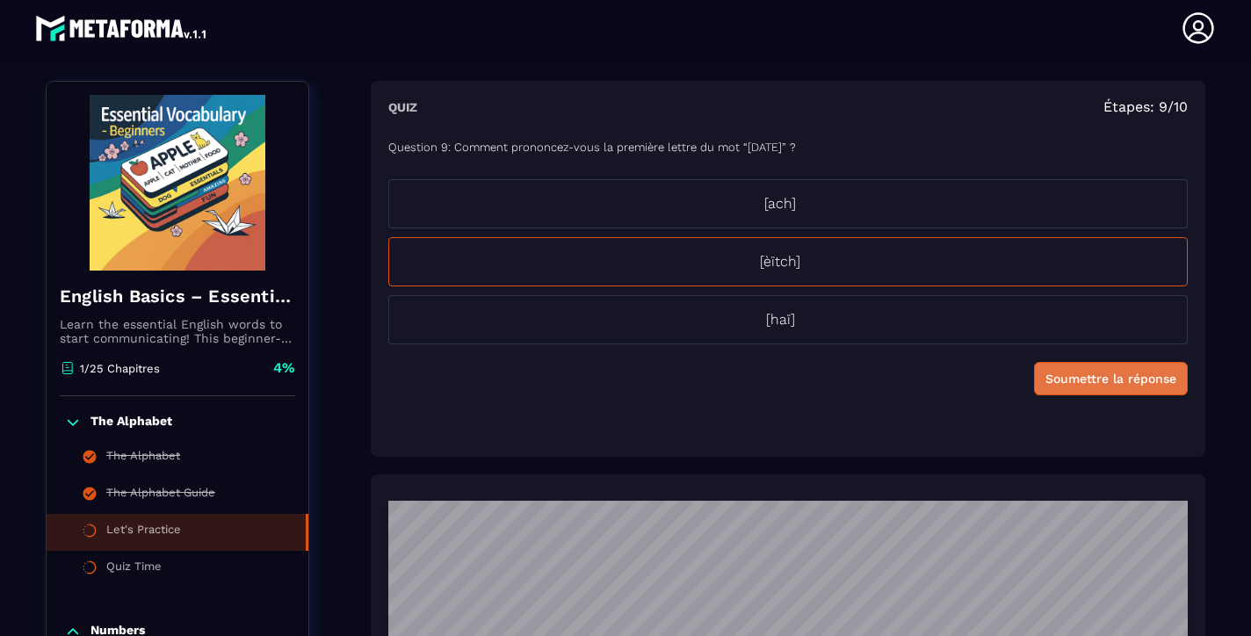
click at [1050, 370] on div "Soumettre la réponse" at bounding box center [1110, 379] width 131 height 18
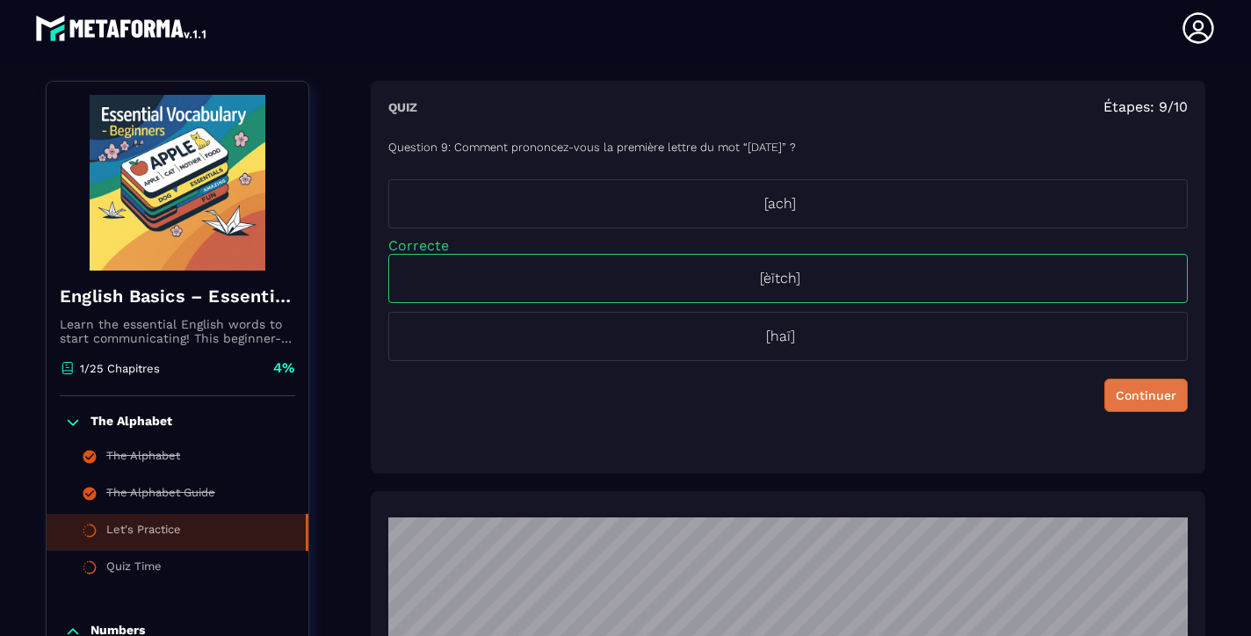
click at [1140, 394] on div "Continuer" at bounding box center [1145, 395] width 61 height 18
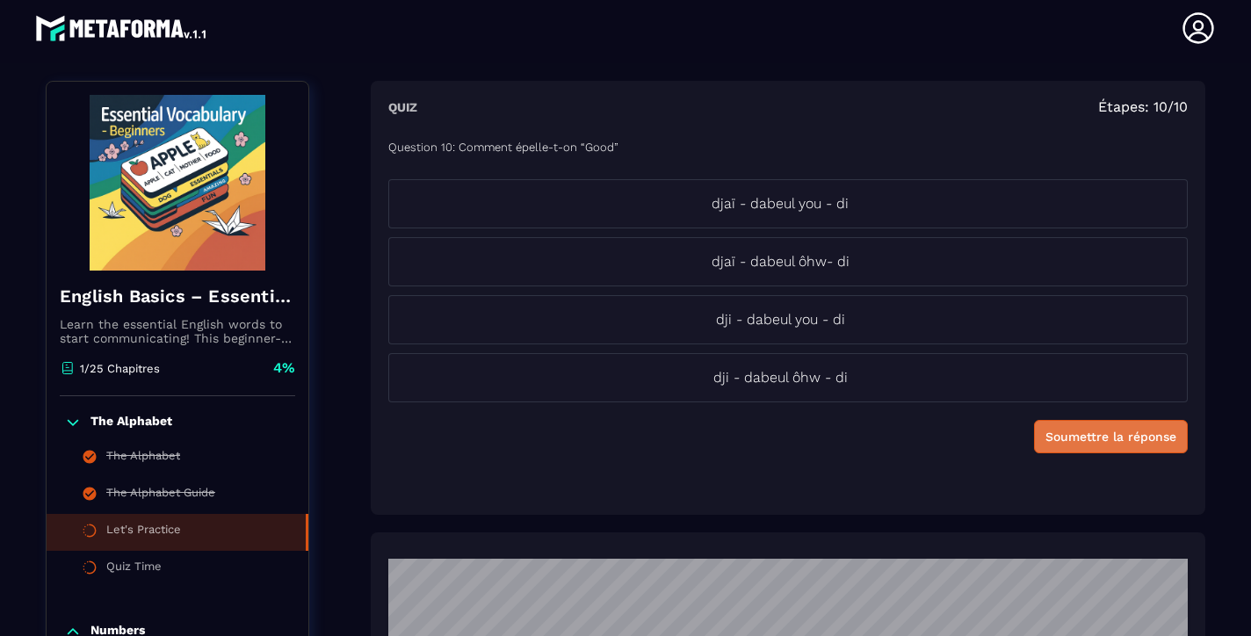
click at [1140, 394] on li "dji - dabeul ôhw - di" at bounding box center [787, 377] width 799 height 49
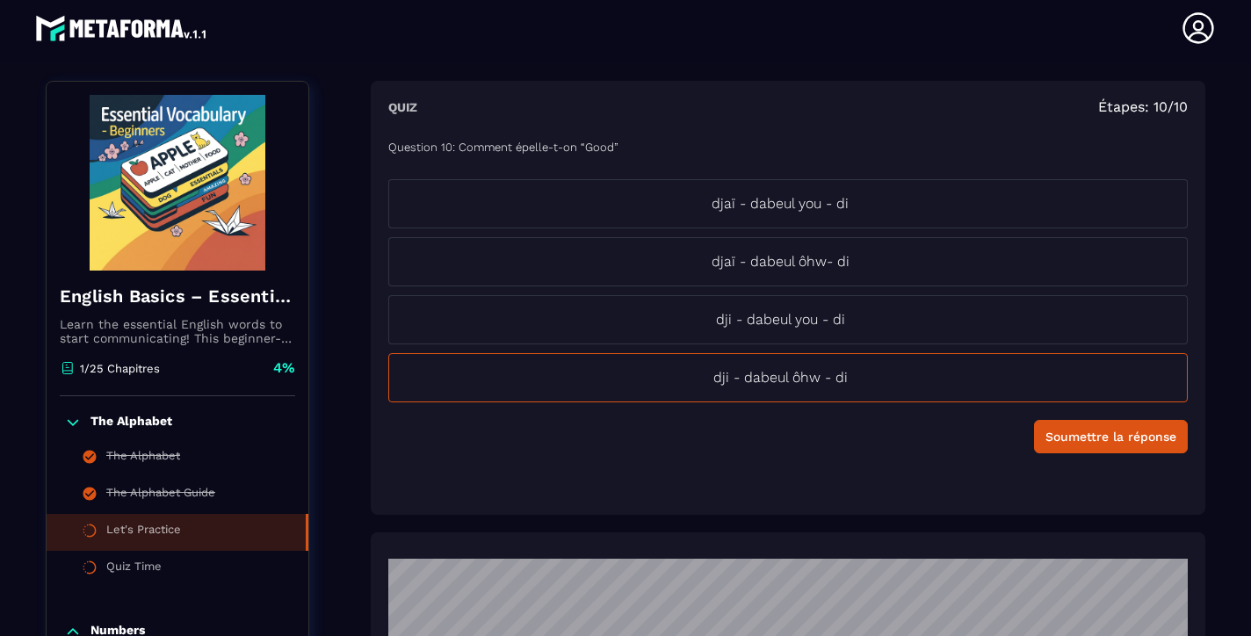
click at [719, 454] on div "Question 10: Comment épelle-t-on “Good” djaï - dabeul you - di djaï - dabeul ôh…" at bounding box center [787, 310] width 799 height 373
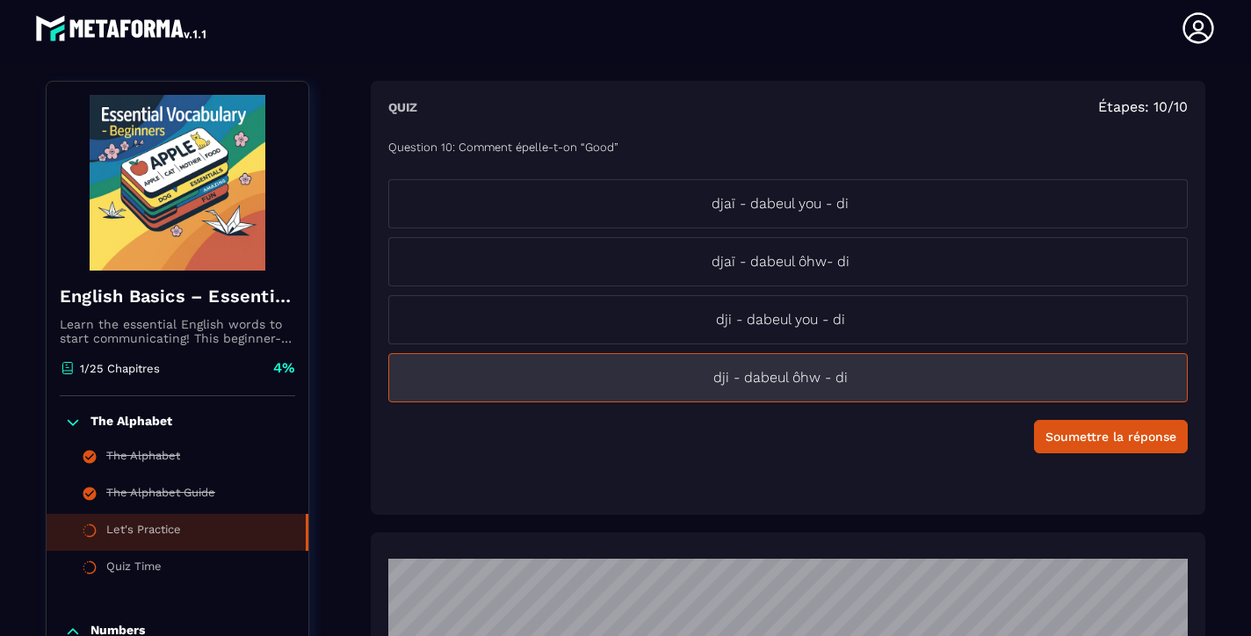
click at [775, 375] on p "dji - dabeul ôhw - di" at bounding box center [780, 377] width 782 height 21
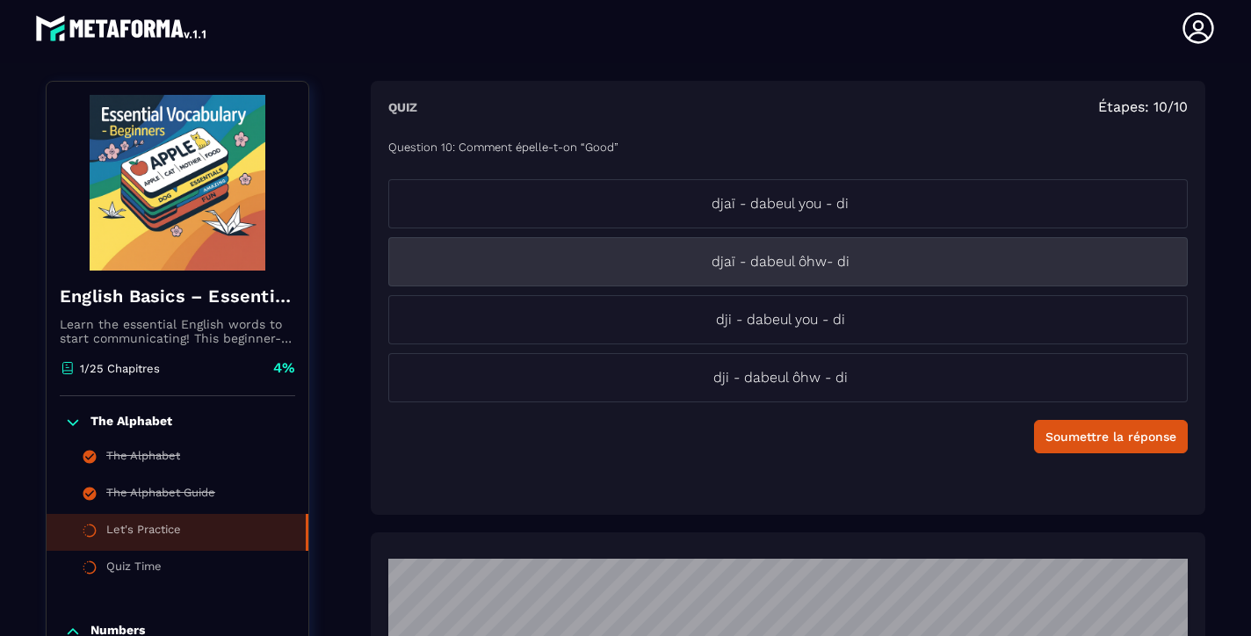
click at [802, 258] on p "djaï - dabeul ôhw- di" at bounding box center [780, 261] width 782 height 21
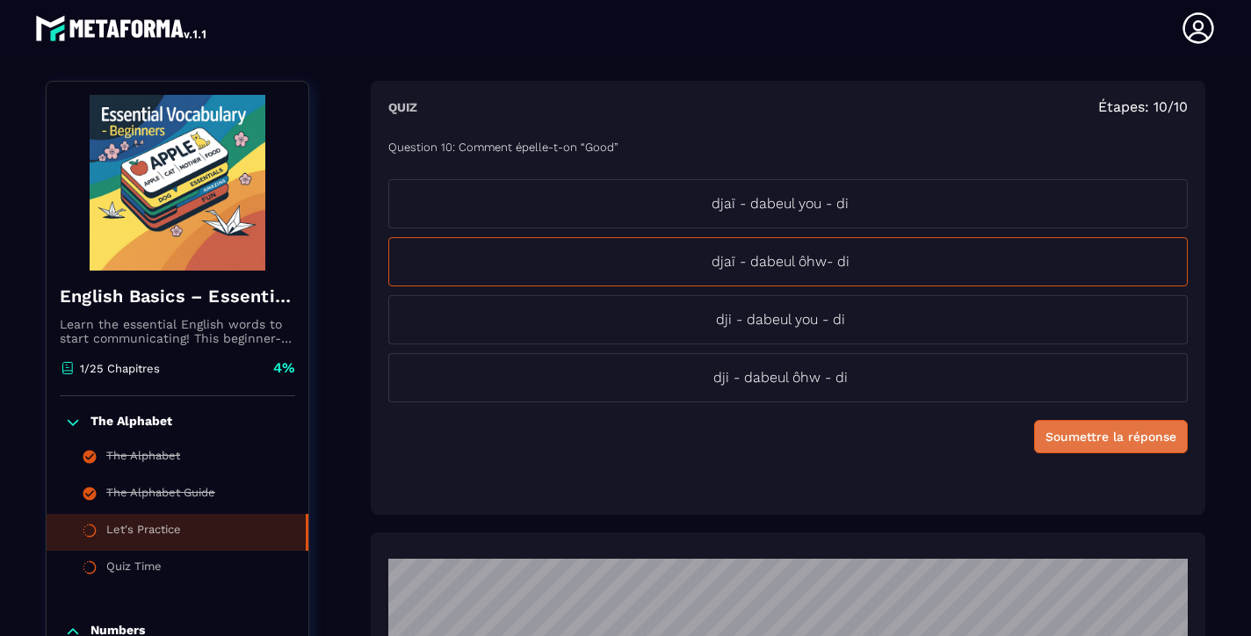
click at [1096, 437] on div "Soumettre la réponse" at bounding box center [1110, 437] width 131 height 18
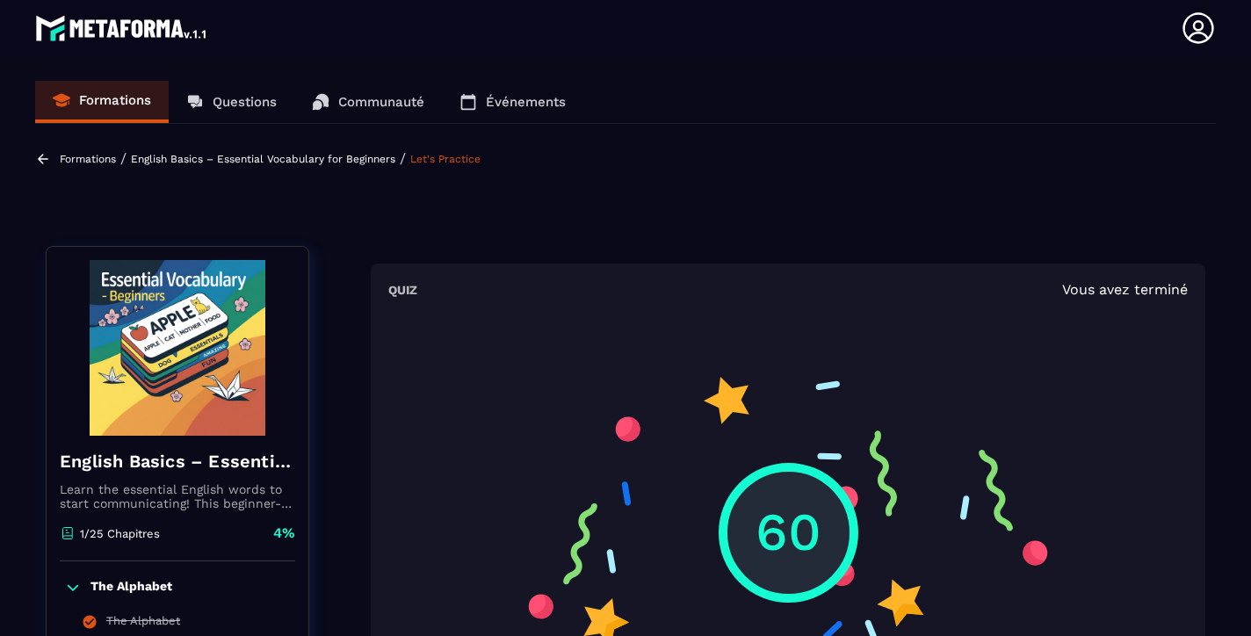
scroll to position [0, 0]
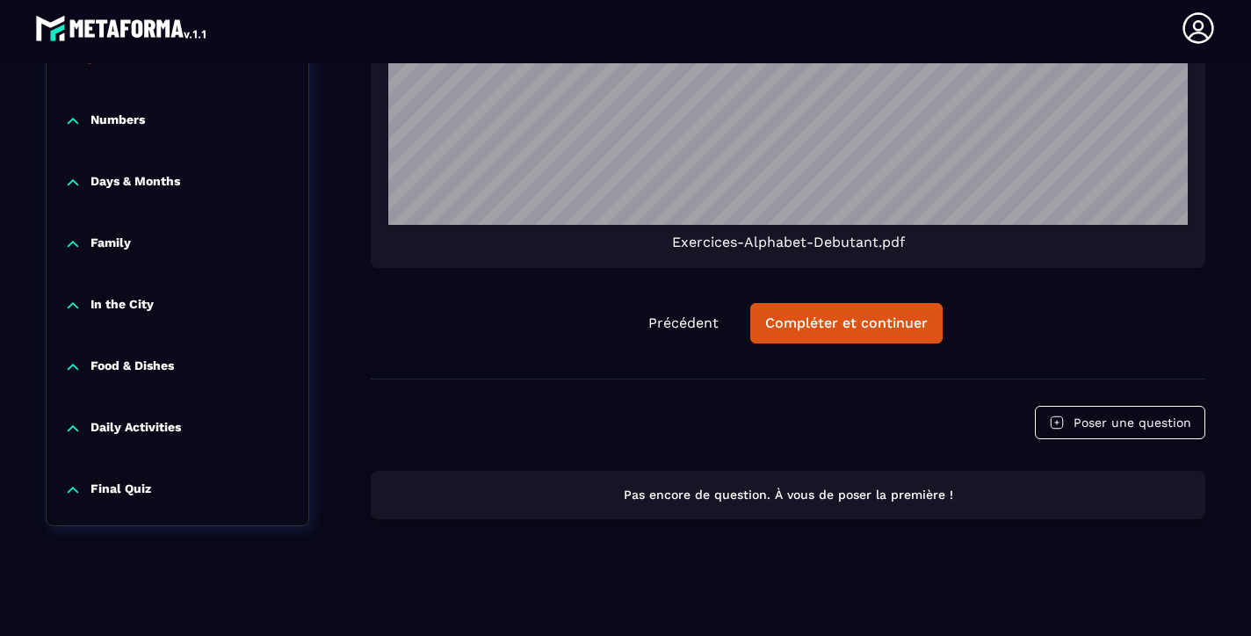
scroll to position [1265, 0]
click at [845, 328] on div "Compléter et continuer" at bounding box center [846, 323] width 162 height 18
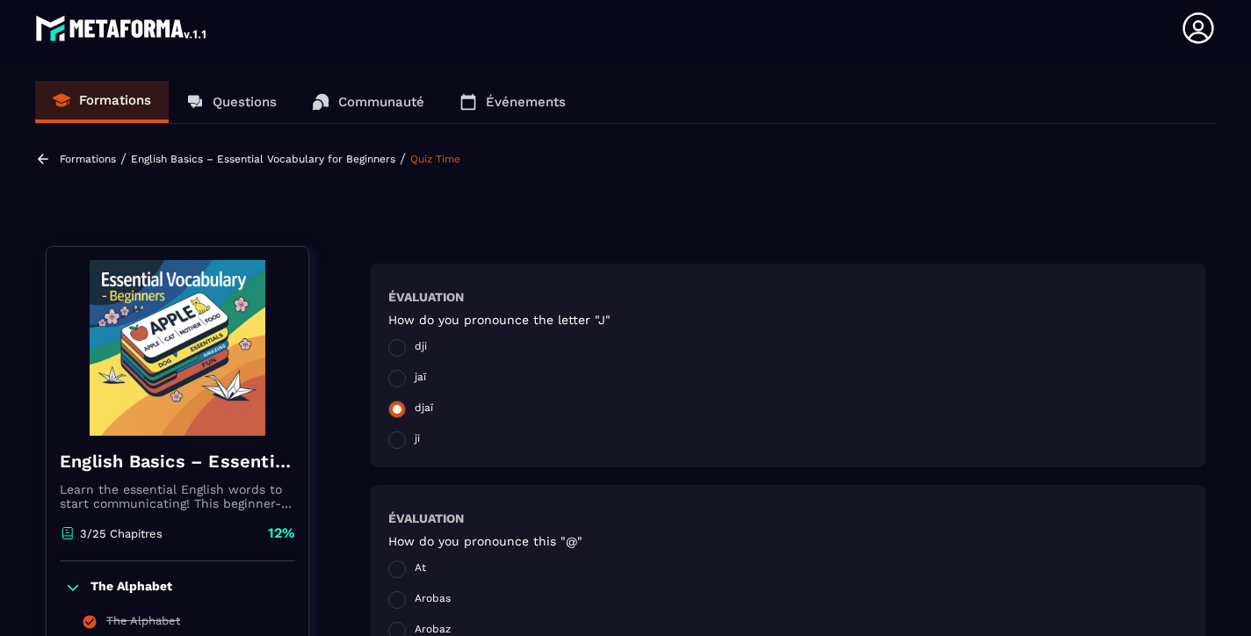
click at [397, 410] on span at bounding box center [397, 409] width 18 height 18
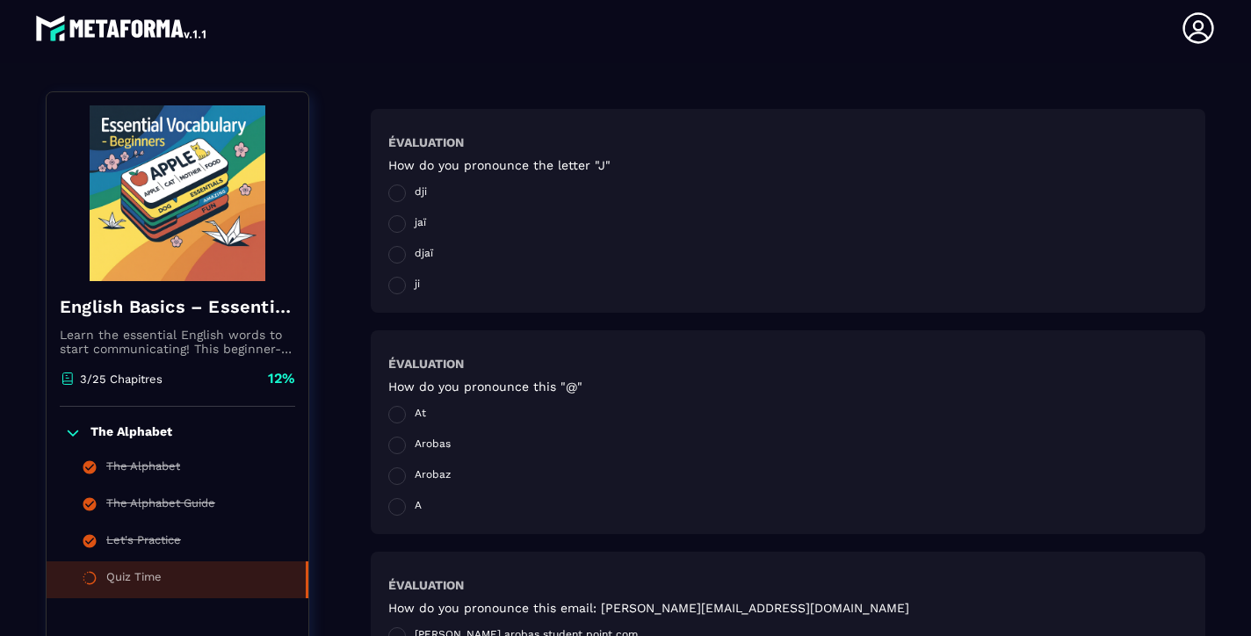
scroll to position [154, 0]
click at [395, 416] on span at bounding box center [397, 416] width 18 height 18
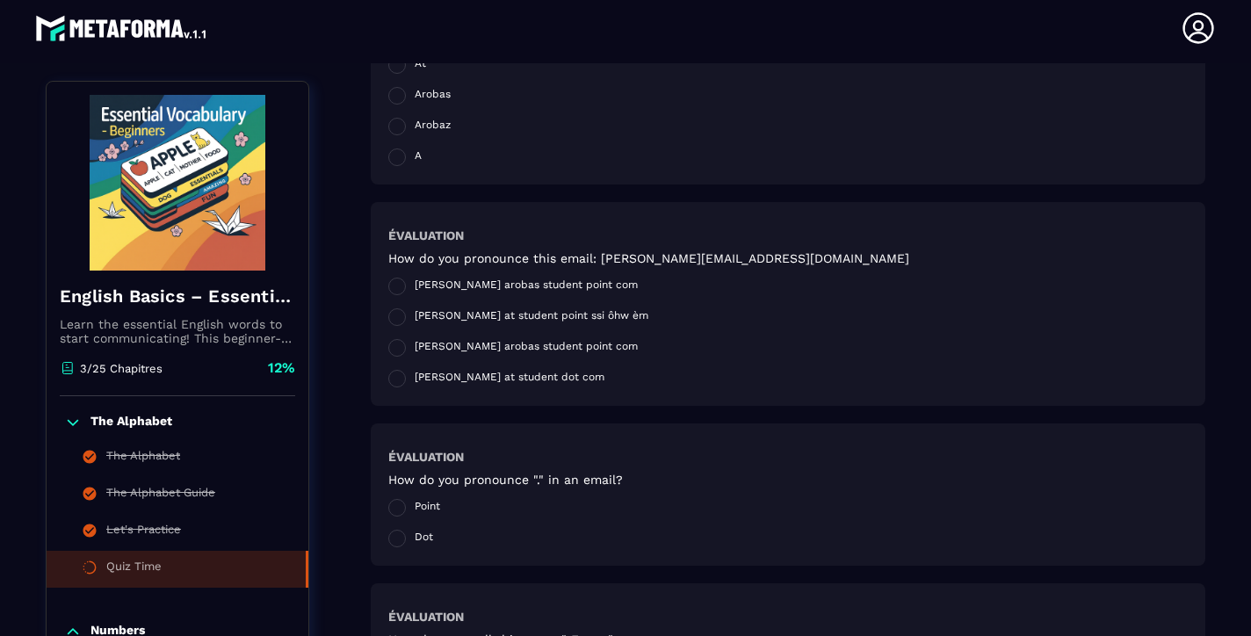
scroll to position [509, 0]
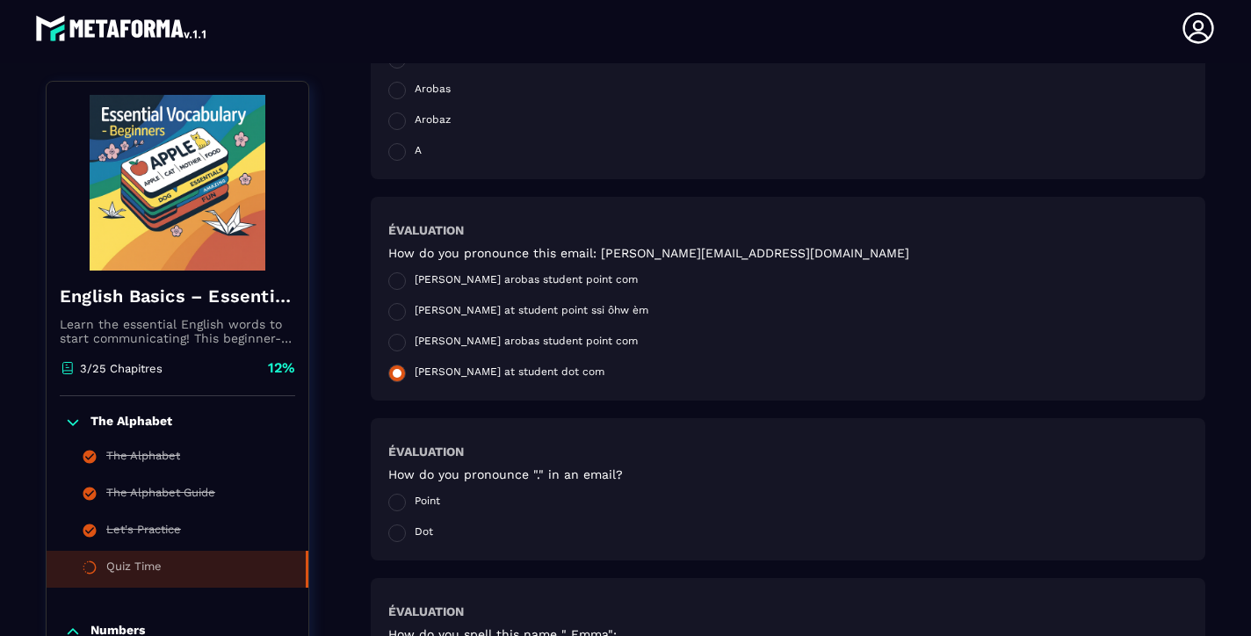
click at [397, 375] on span at bounding box center [397, 373] width 18 height 18
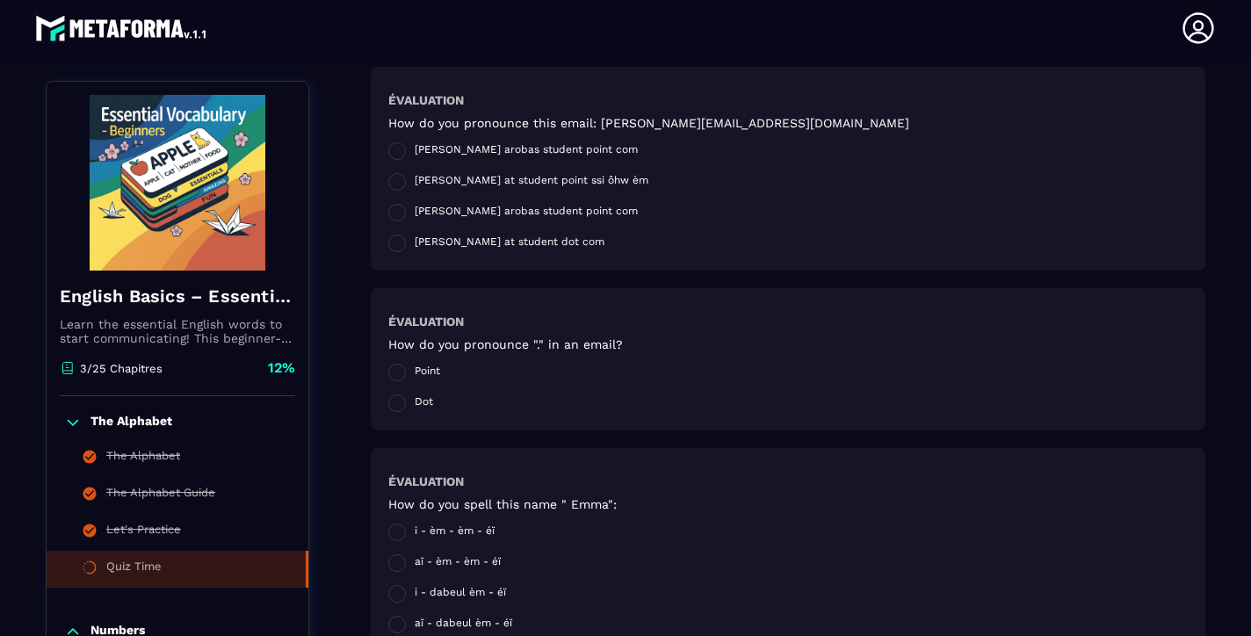
scroll to position [654, 0]
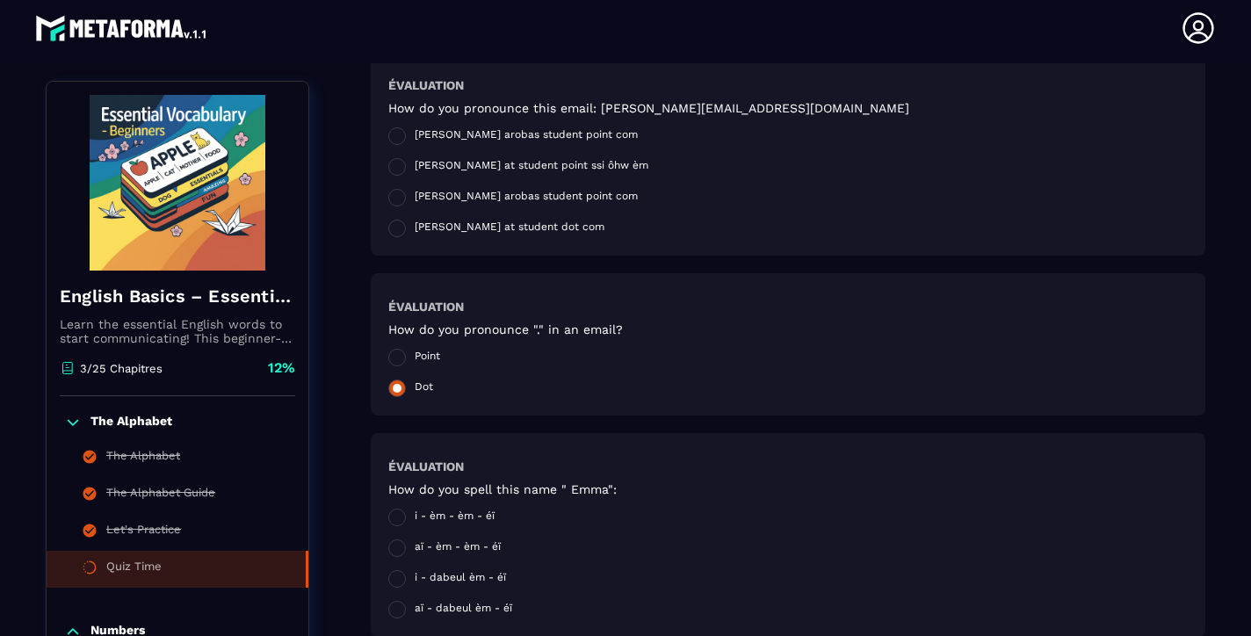
click at [400, 388] on span at bounding box center [397, 388] width 18 height 18
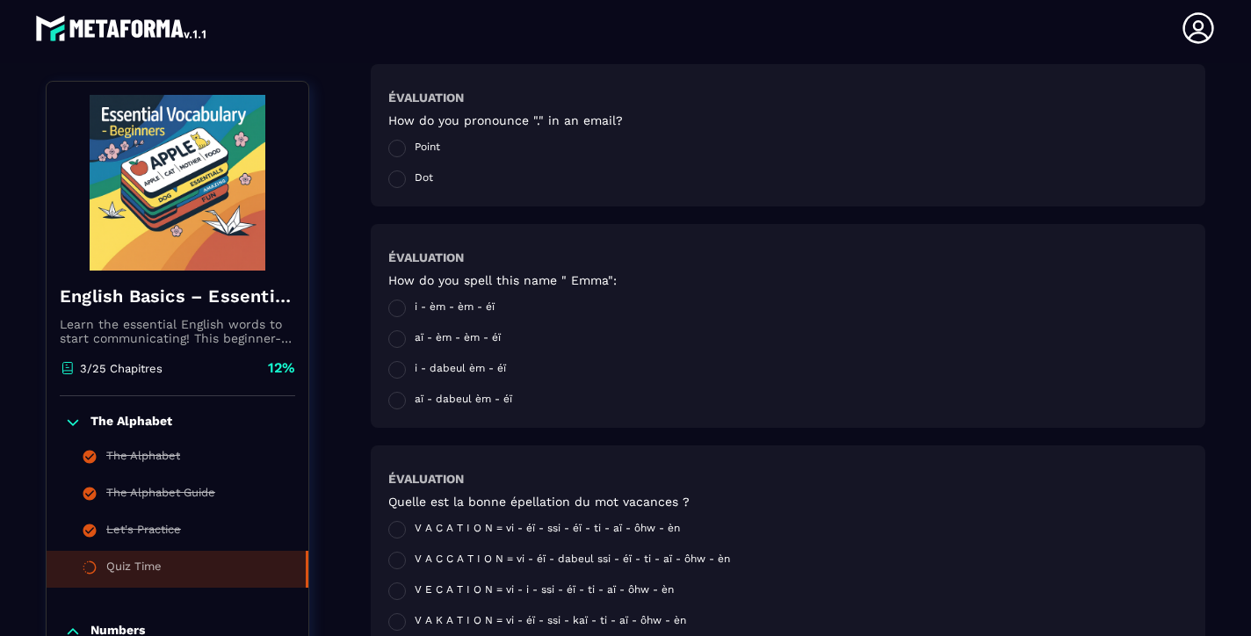
scroll to position [868, 0]
click at [527, 578] on div "V A C A T I O N = vi - éï - ssi - éï - ti - aï - ôhw - èn V A C C A T I O N = v…" at bounding box center [559, 572] width 342 height 110
click at [458, 369] on span "i - dabeul èm - éï" at bounding box center [460, 366] width 91 height 18
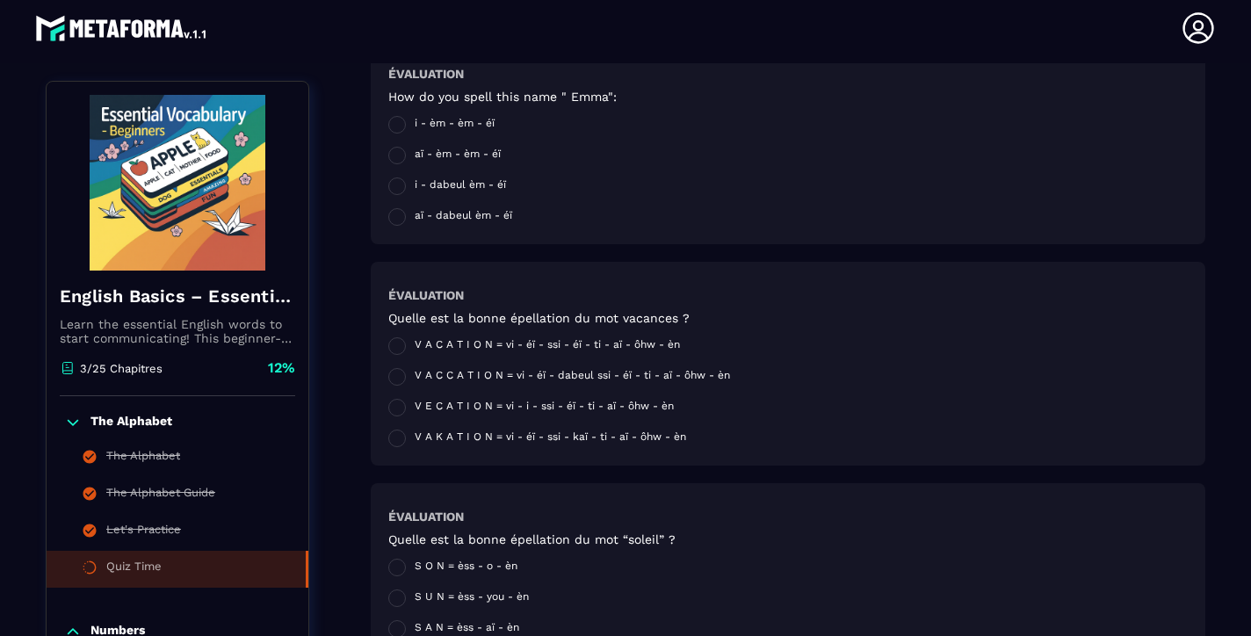
scroll to position [1053, 0]
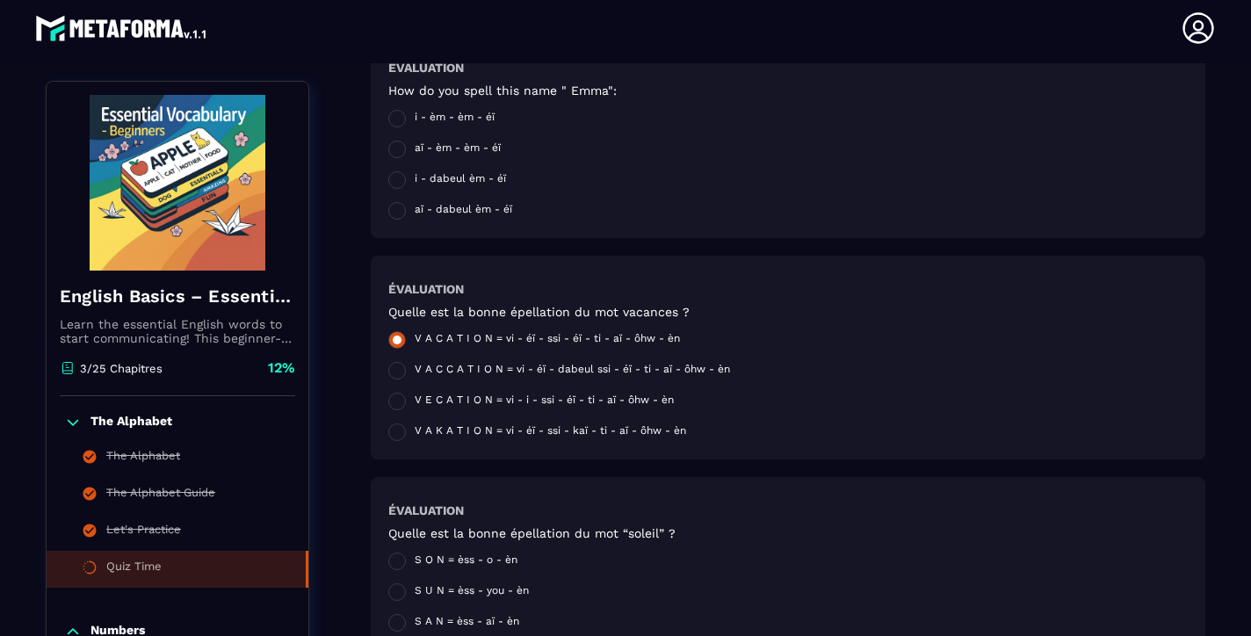
click at [400, 336] on span at bounding box center [397, 340] width 18 height 18
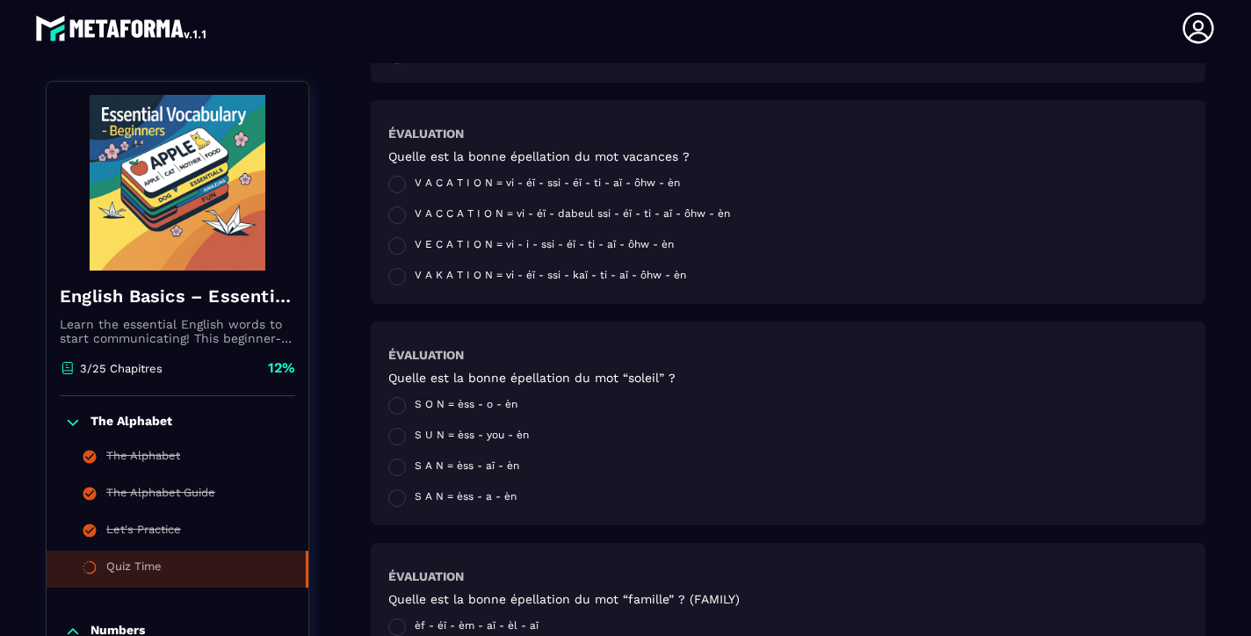
scroll to position [1205, 0]
click at [398, 441] on span at bounding box center [397, 440] width 18 height 18
click at [398, 442] on span at bounding box center [397, 440] width 18 height 18
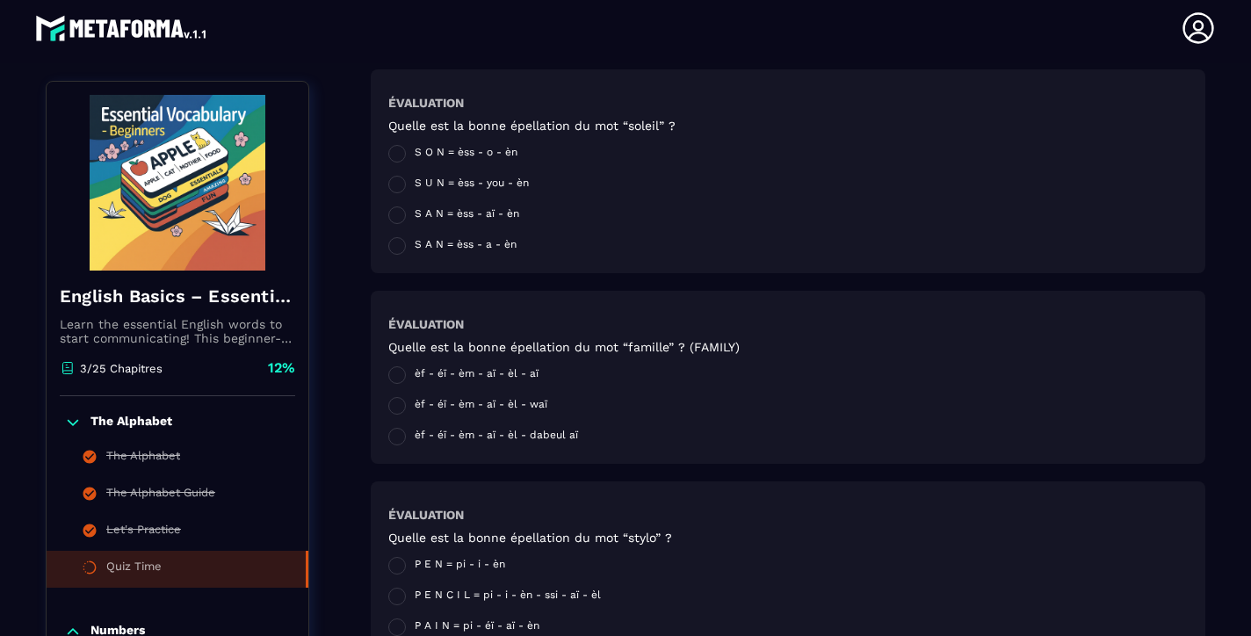
scroll to position [1471, 0]
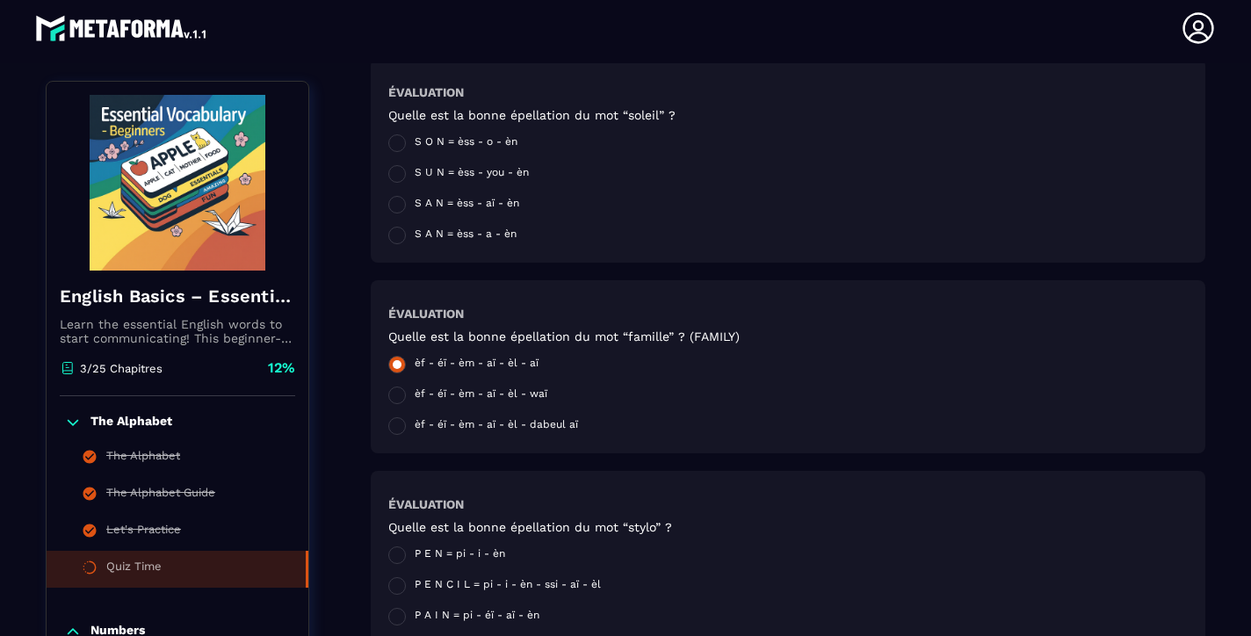
click at [514, 371] on span "èf - éï - èm - aï - èl - aï" at bounding box center [477, 366] width 124 height 18
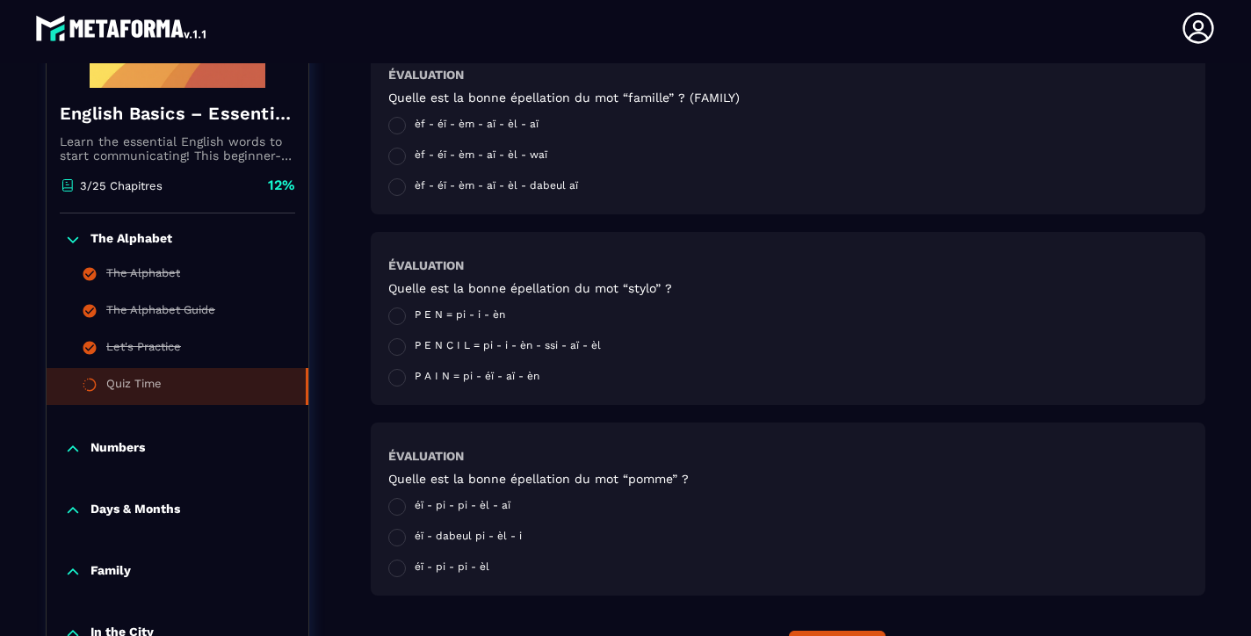
scroll to position [1711, 0]
click at [405, 350] on label "P E N C I L = pi - i - èn - ssi - aï - èl" at bounding box center [494, 347] width 213 height 18
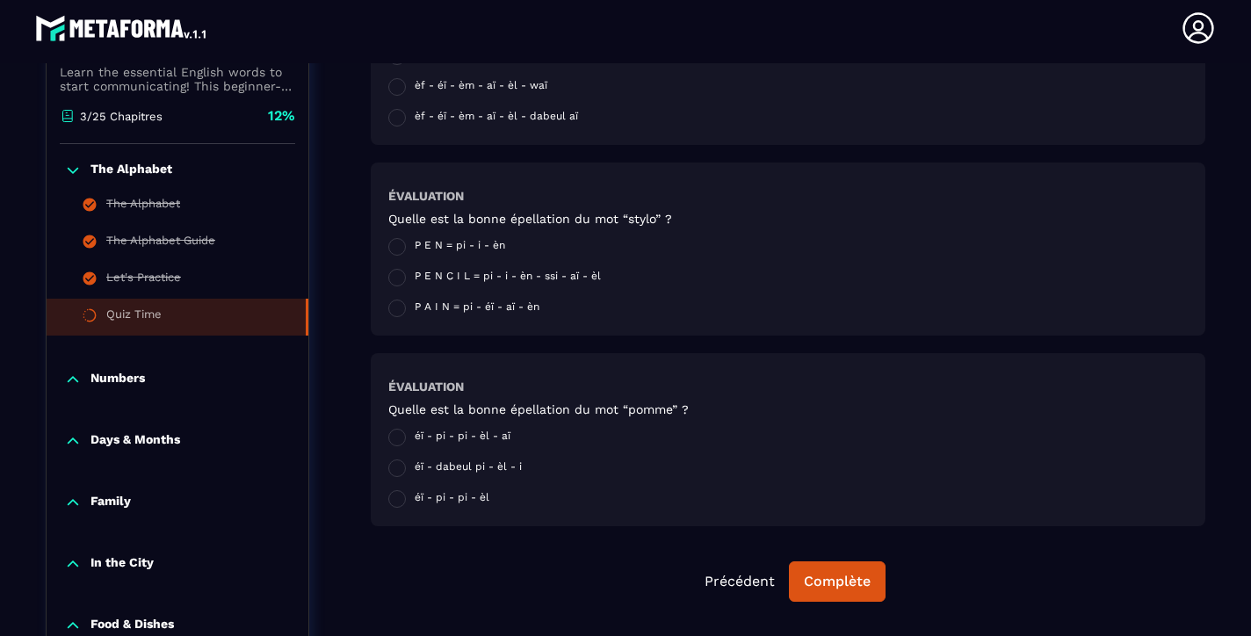
scroll to position [1830, 0]
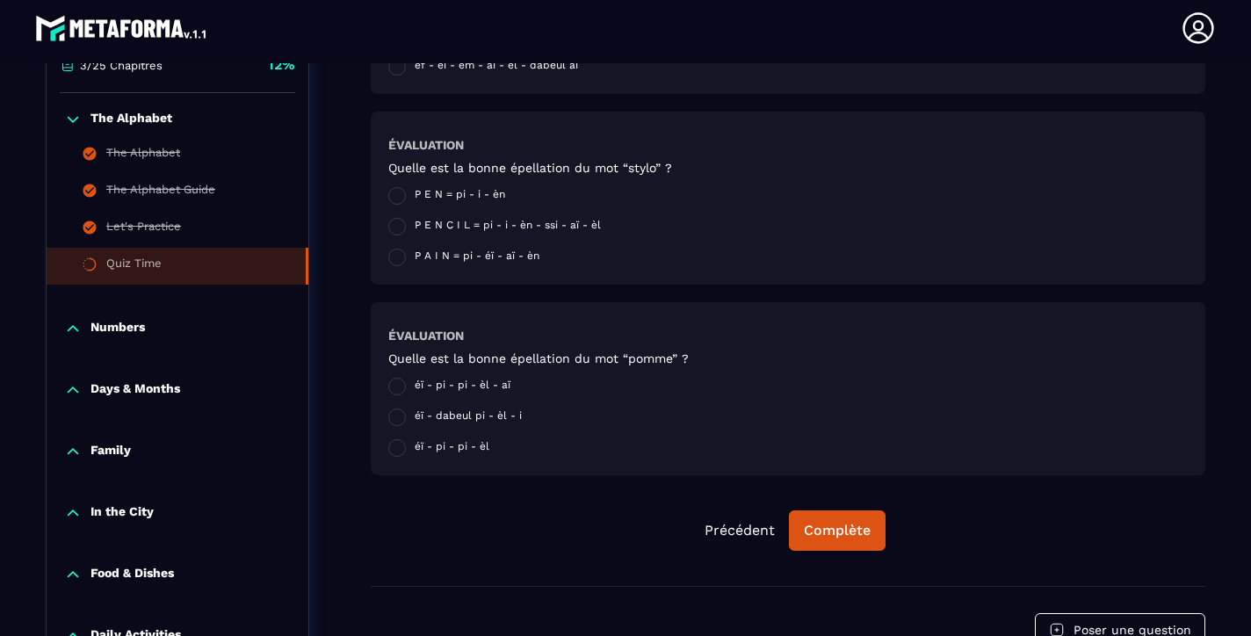
click at [545, 537] on div "Précédent Complète" at bounding box center [788, 530] width 834 height 40
click at [401, 445] on span at bounding box center [397, 448] width 18 height 18
click at [860, 534] on div "Complète" at bounding box center [837, 531] width 67 height 18
click at [860, 534] on div at bounding box center [625, 311] width 1251 height 636
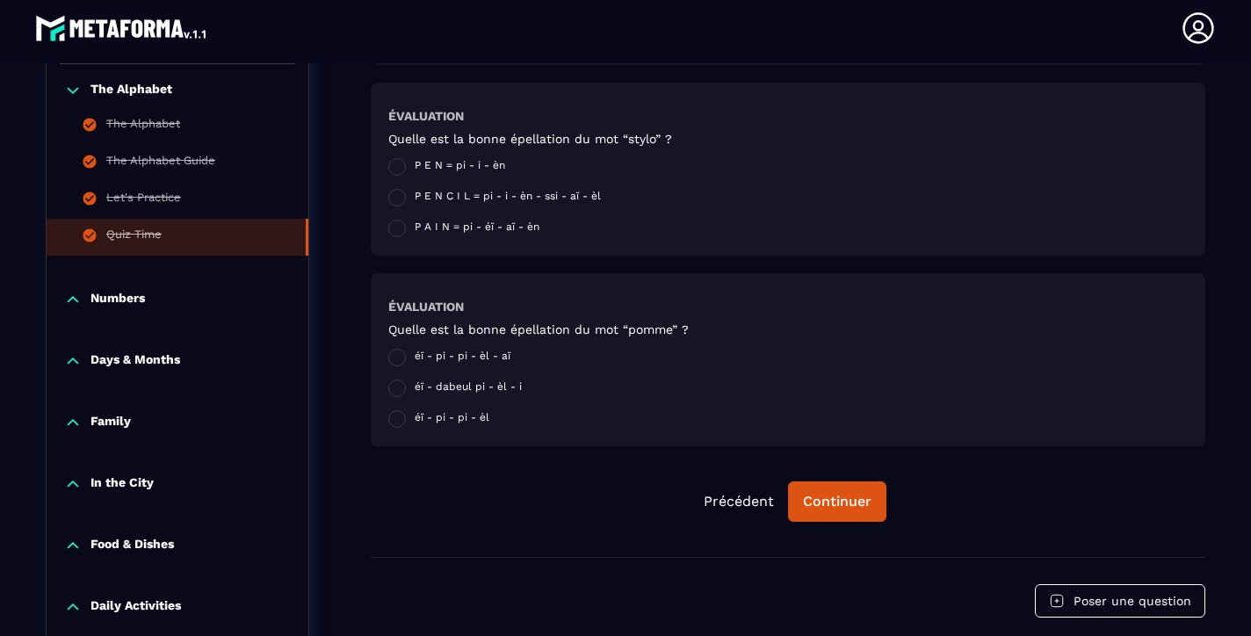
scroll to position [1860, 0]
click at [840, 500] on div "Continuer" at bounding box center [837, 501] width 69 height 18
click at [870, 501] on div "Continuer" at bounding box center [837, 501] width 69 height 18
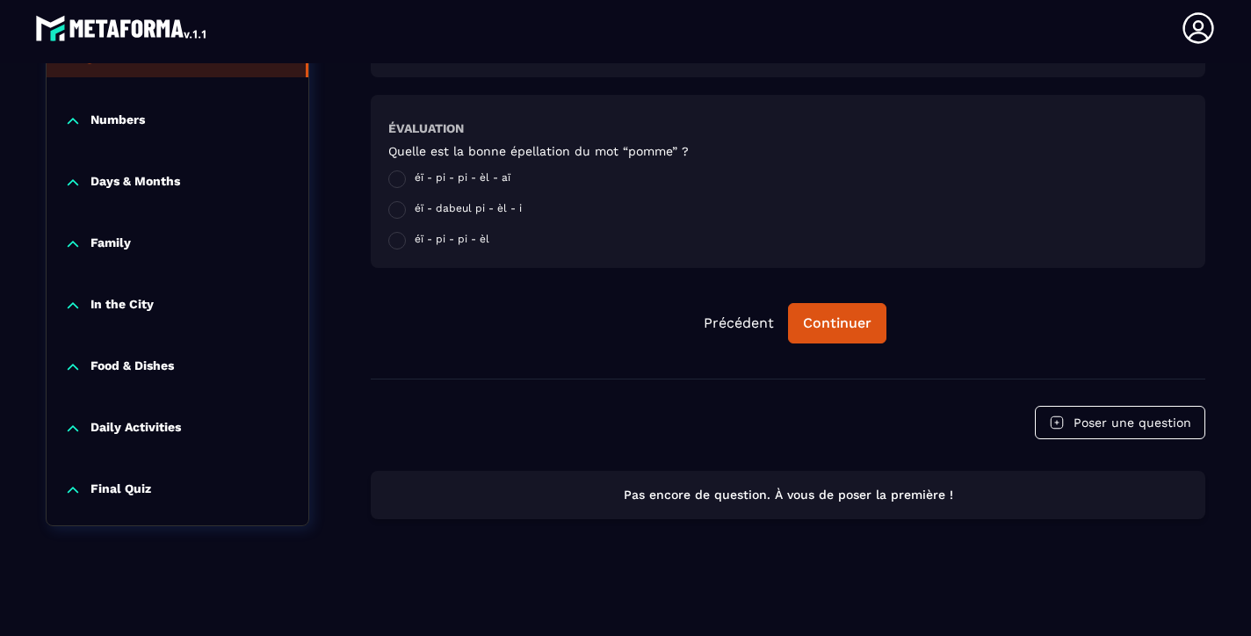
scroll to position [2038, 0]
click at [108, 122] on p "Numbers" at bounding box center [117, 121] width 54 height 18
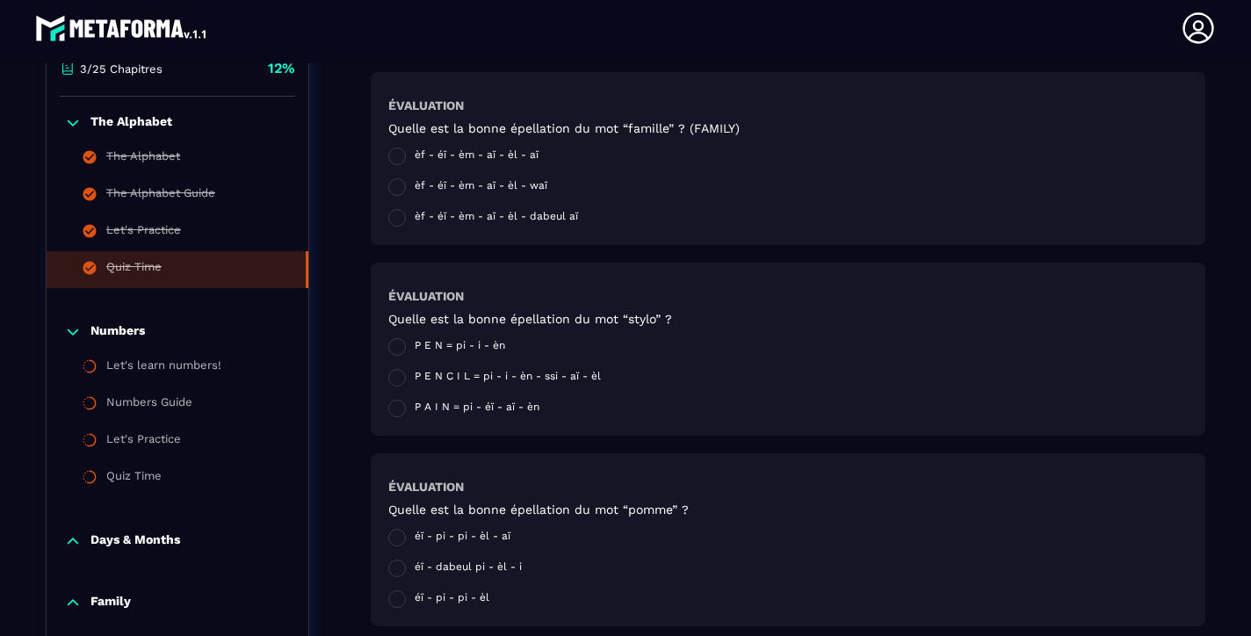
scroll to position [1698, 0]
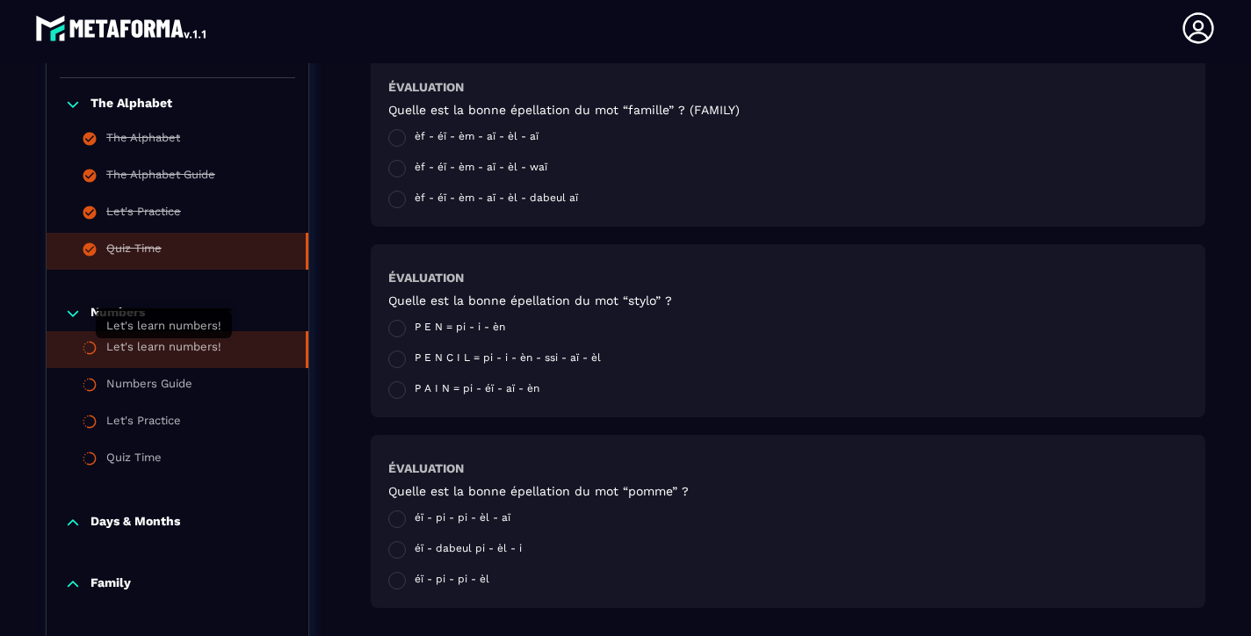
click at [136, 343] on div "Let's learn numbers!" at bounding box center [163, 349] width 115 height 19
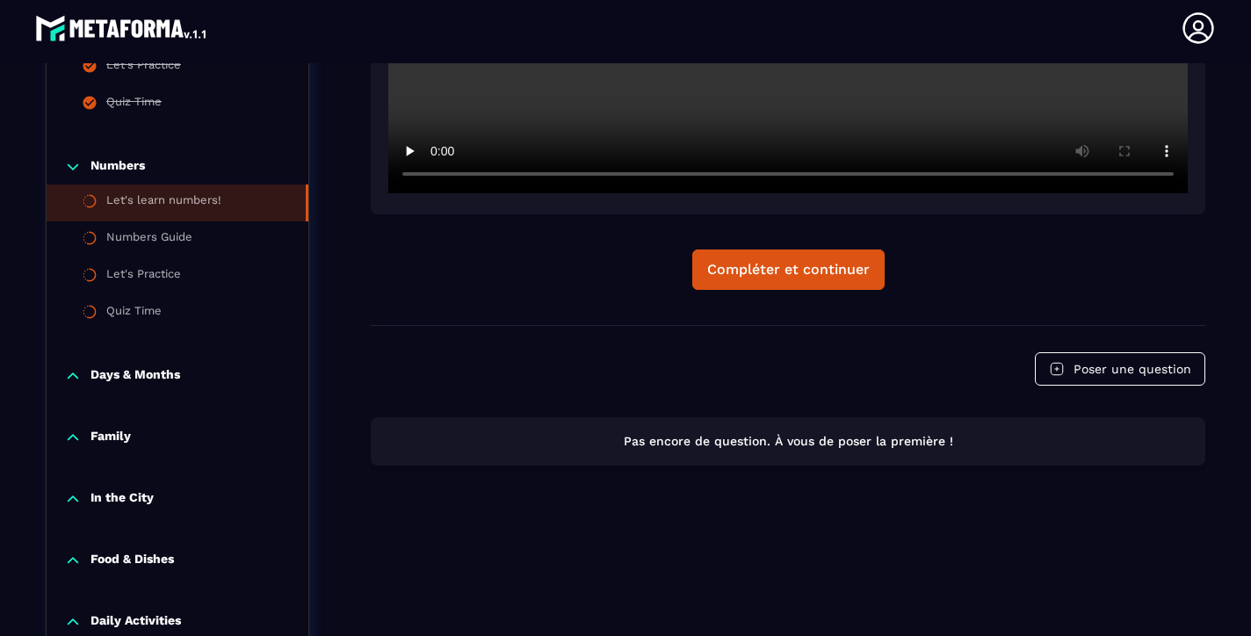
scroll to position [631, 0]
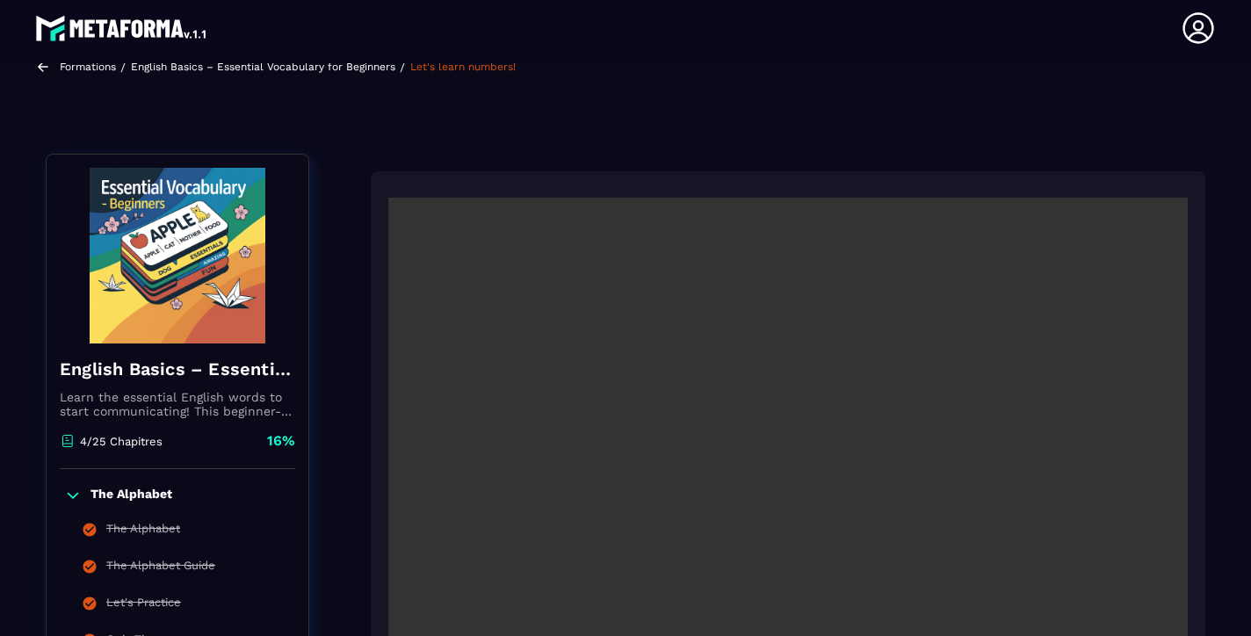
scroll to position [90, 0]
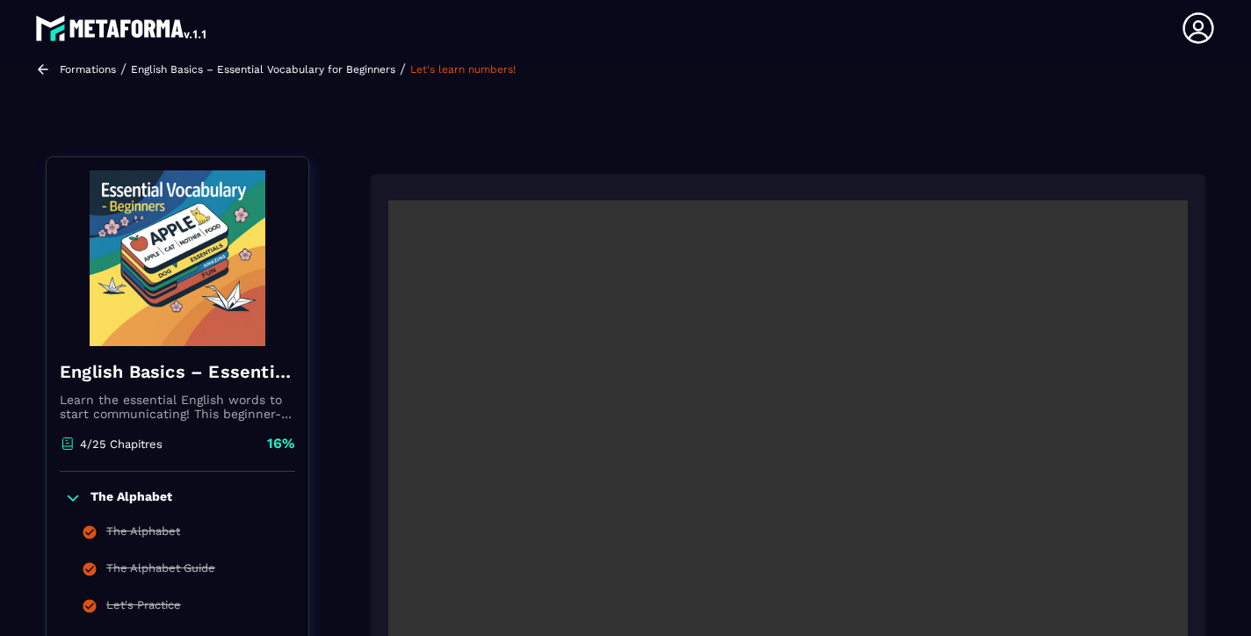
click at [790, 465] on video at bounding box center [787, 466] width 799 height 533
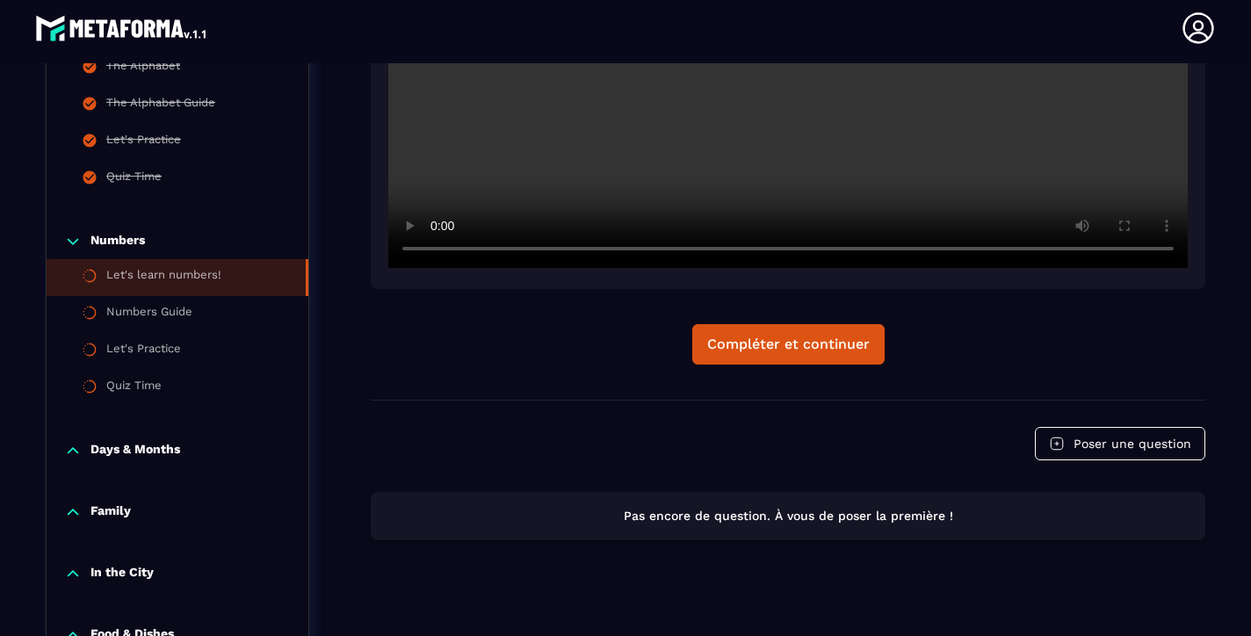
scroll to position [559, 0]
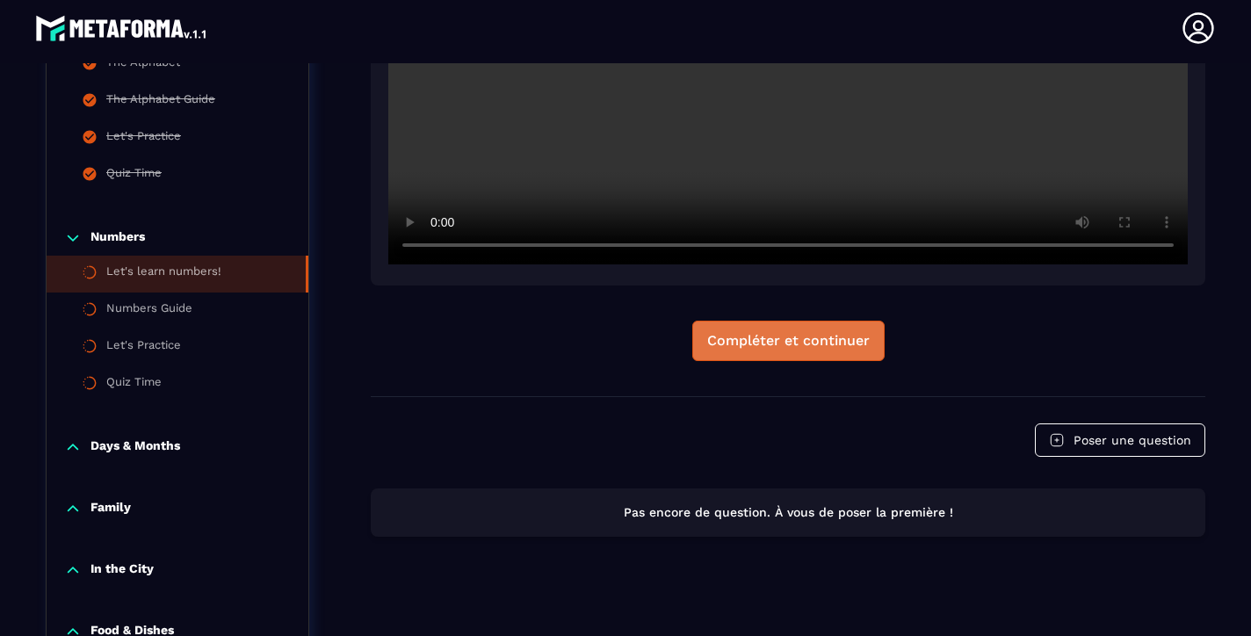
click at [738, 352] on button "Compléter et continuer" at bounding box center [788, 341] width 192 height 40
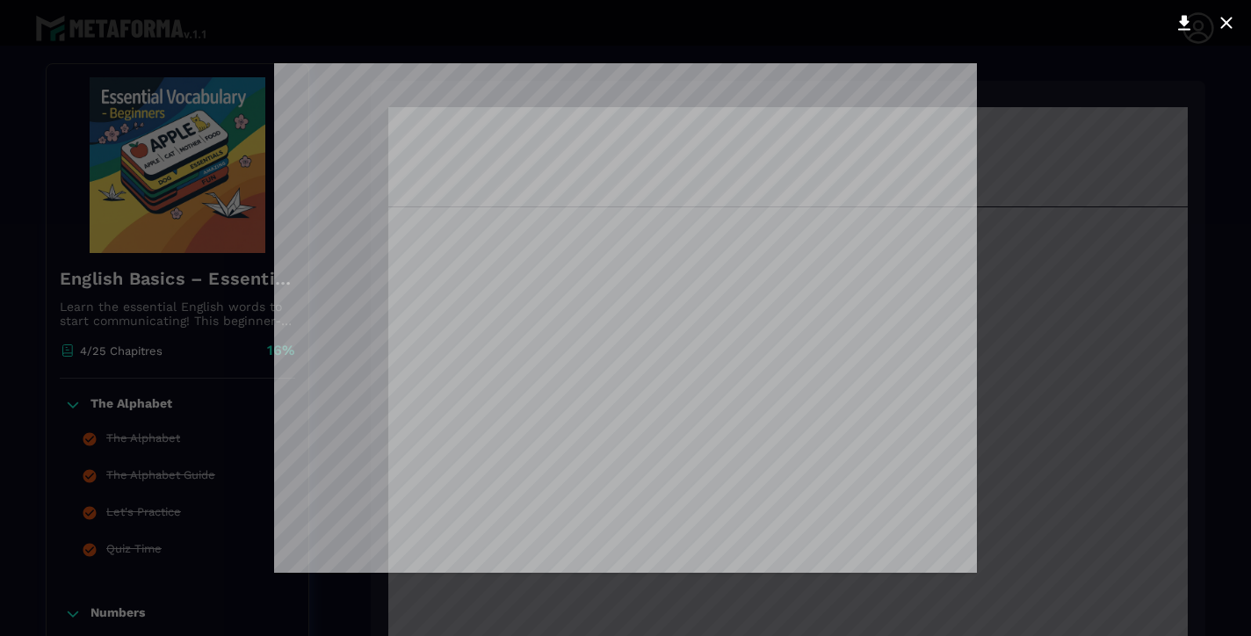
scroll to position [2265, 0]
